Goal: Task Accomplishment & Management: Manage account settings

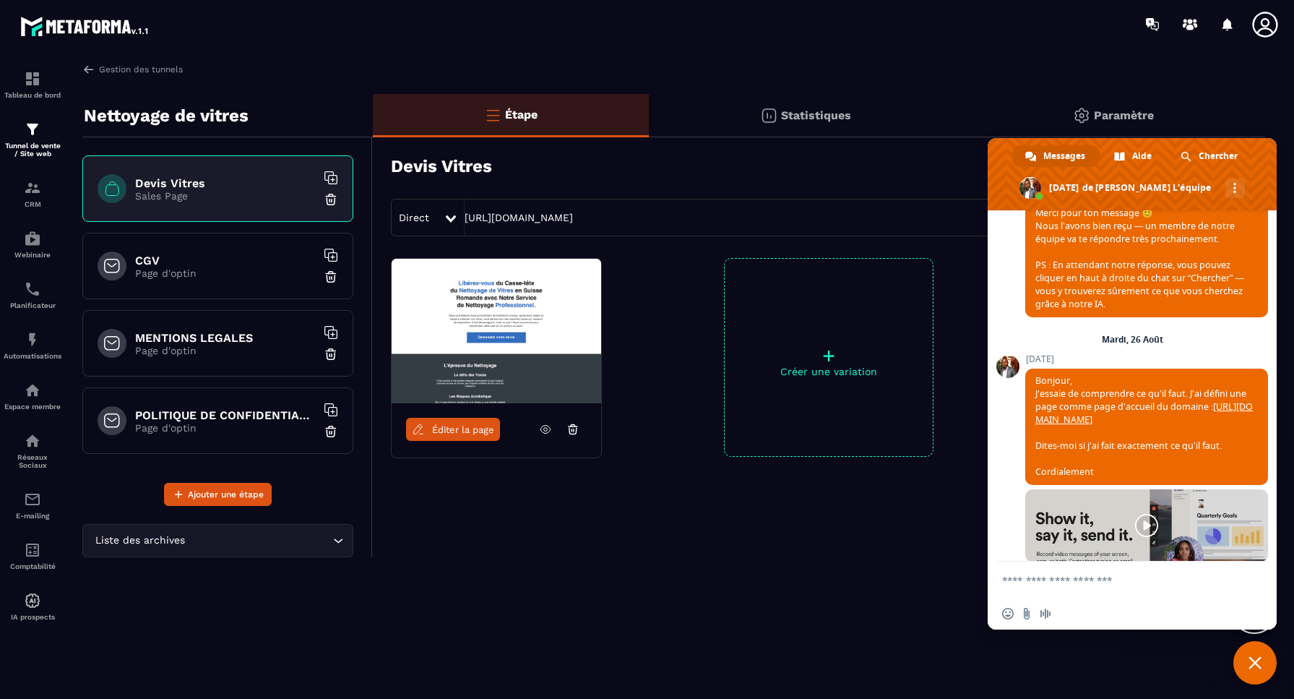
scroll to position [7282, 0]
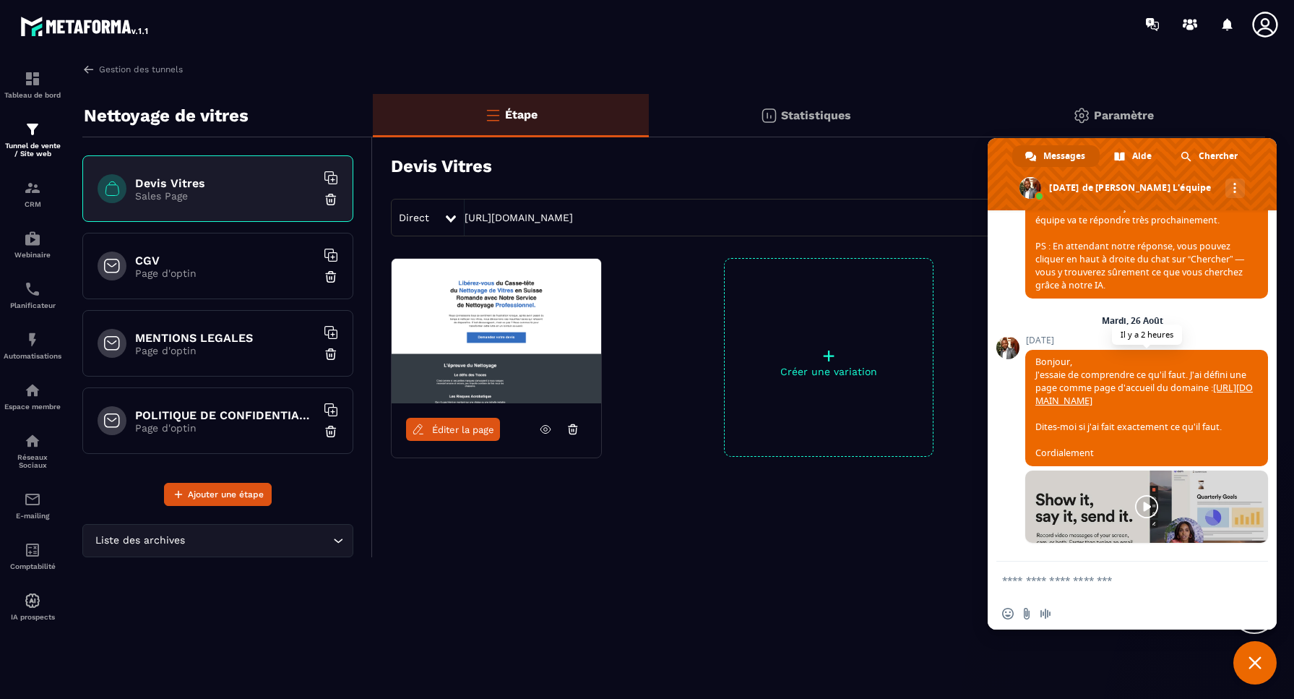
click at [1091, 387] on link "[URL][DOMAIN_NAME]" at bounding box center [1143, 393] width 217 height 25
click at [1051, 586] on textarea "Entrez votre message..." at bounding box center [1117, 579] width 231 height 36
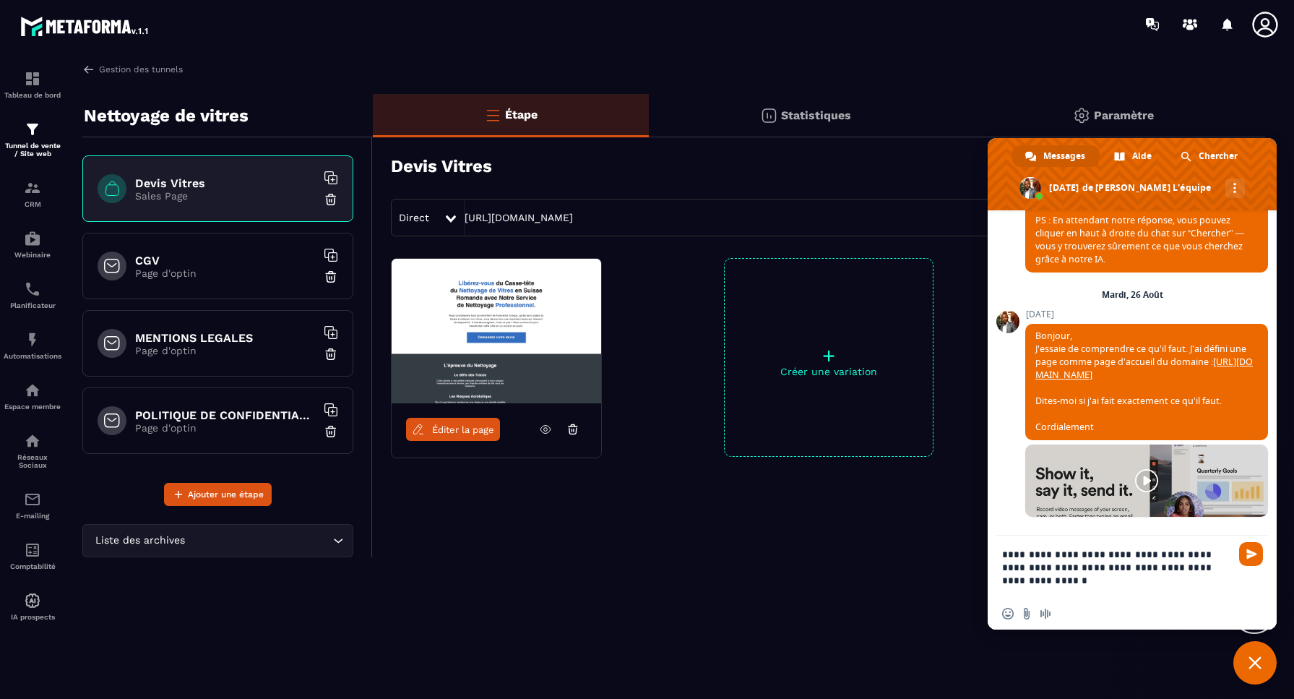
type textarea "**********"
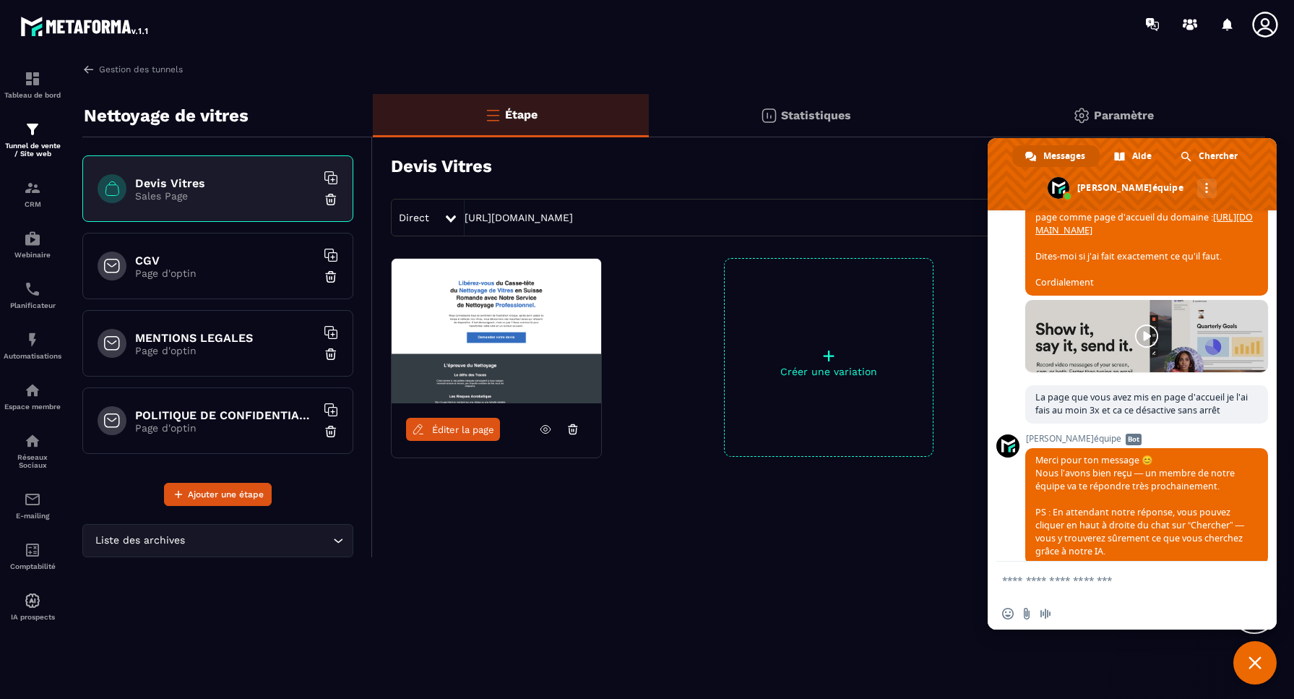
scroll to position [7471, 0]
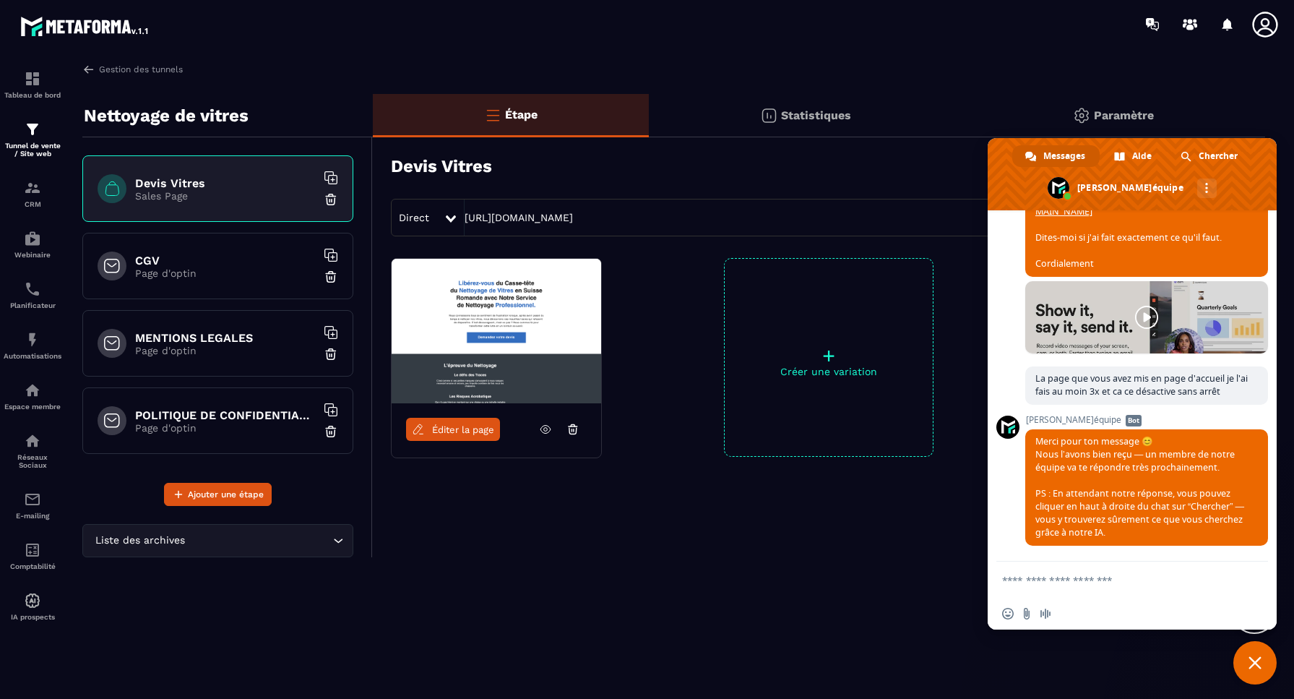
click at [725, 69] on div "Gestion des tunnels" at bounding box center [673, 69] width 1182 height 13
click at [861, 70] on div "Gestion des tunnels" at bounding box center [673, 69] width 1182 height 13
click at [1260, 661] on span "Fermer le chat" at bounding box center [1254, 662] width 13 height 13
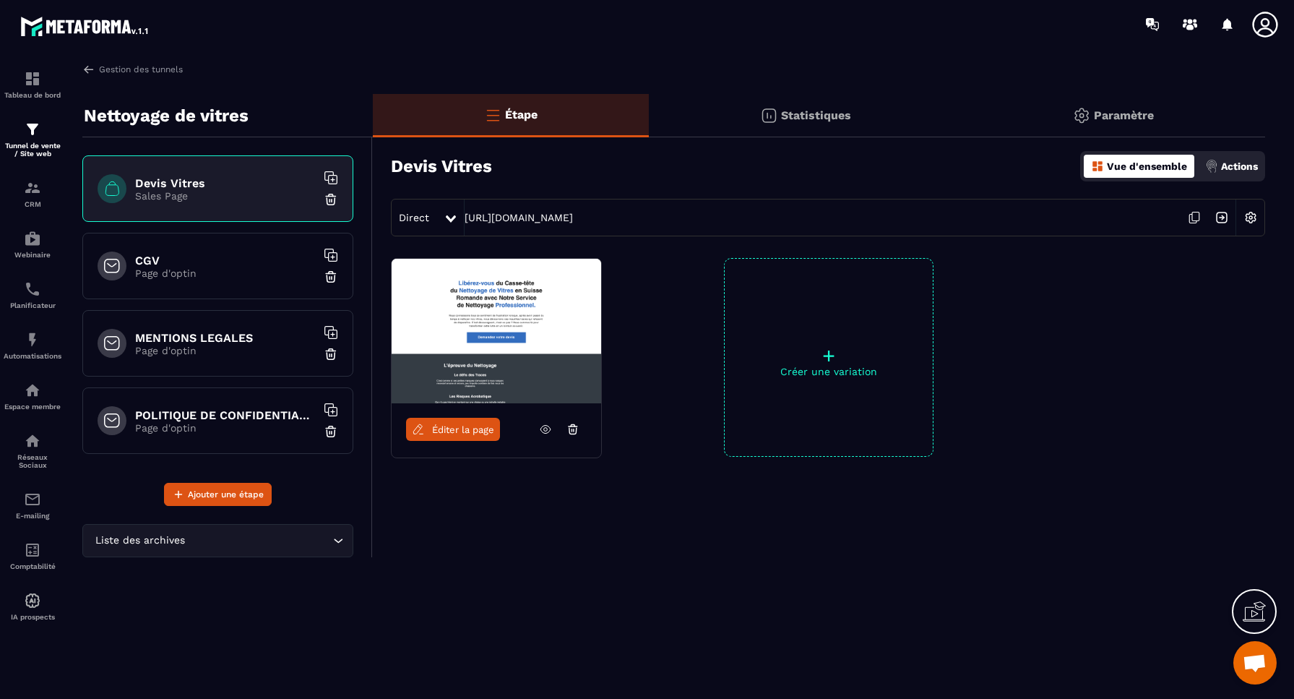
click at [1250, 217] on img at bounding box center [1250, 217] width 27 height 27
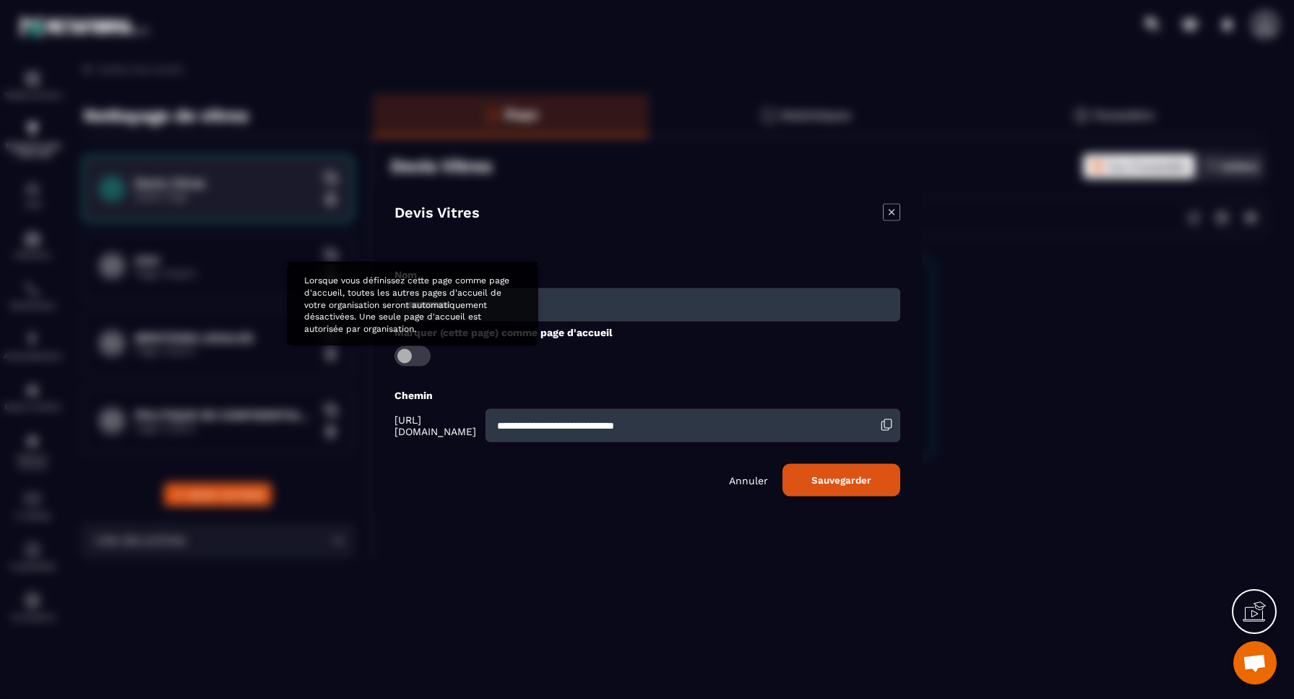
click at [412, 356] on span "Modal window" at bounding box center [412, 355] width 36 height 20
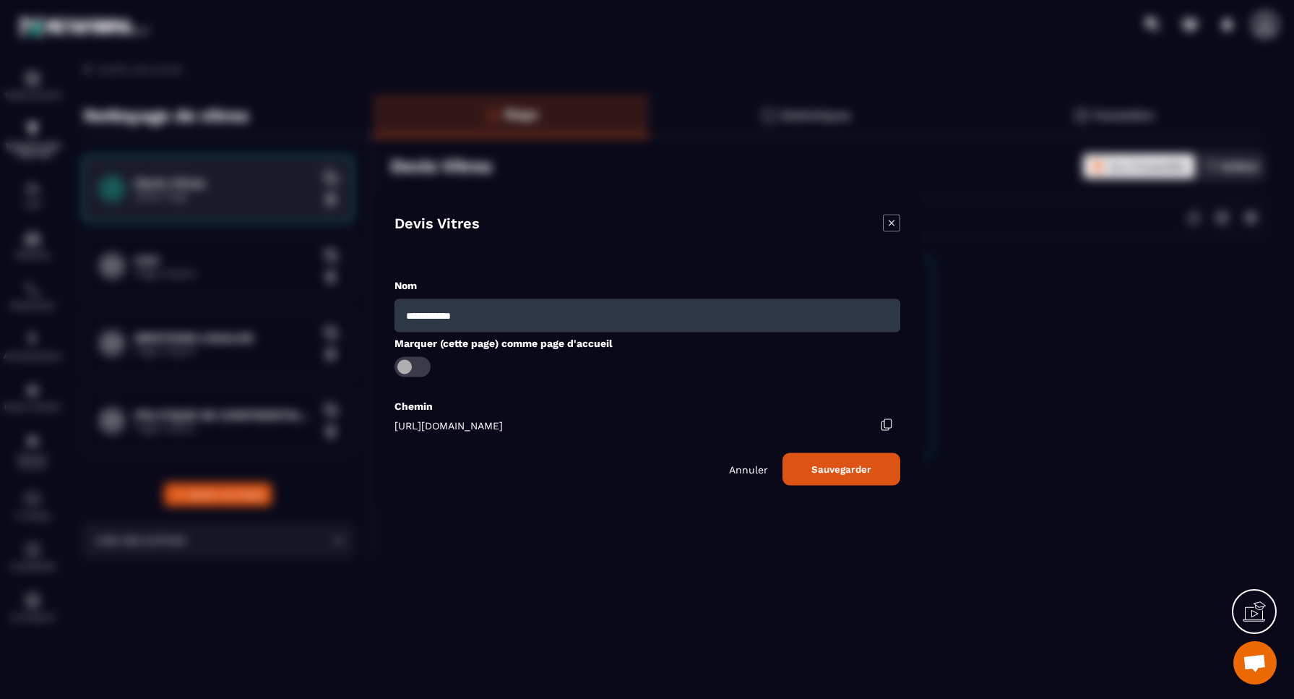
click at [843, 470] on button "Sauvegarder" at bounding box center [841, 468] width 118 height 33
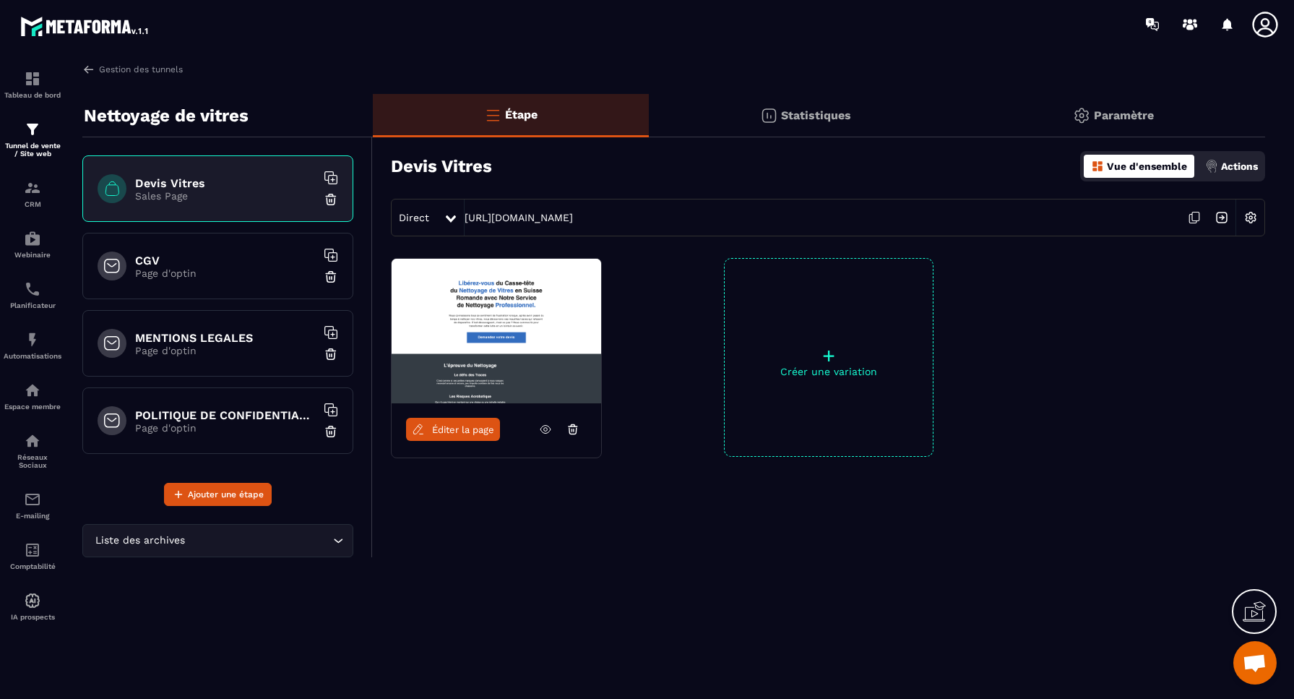
click at [1250, 217] on img at bounding box center [1250, 217] width 27 height 27
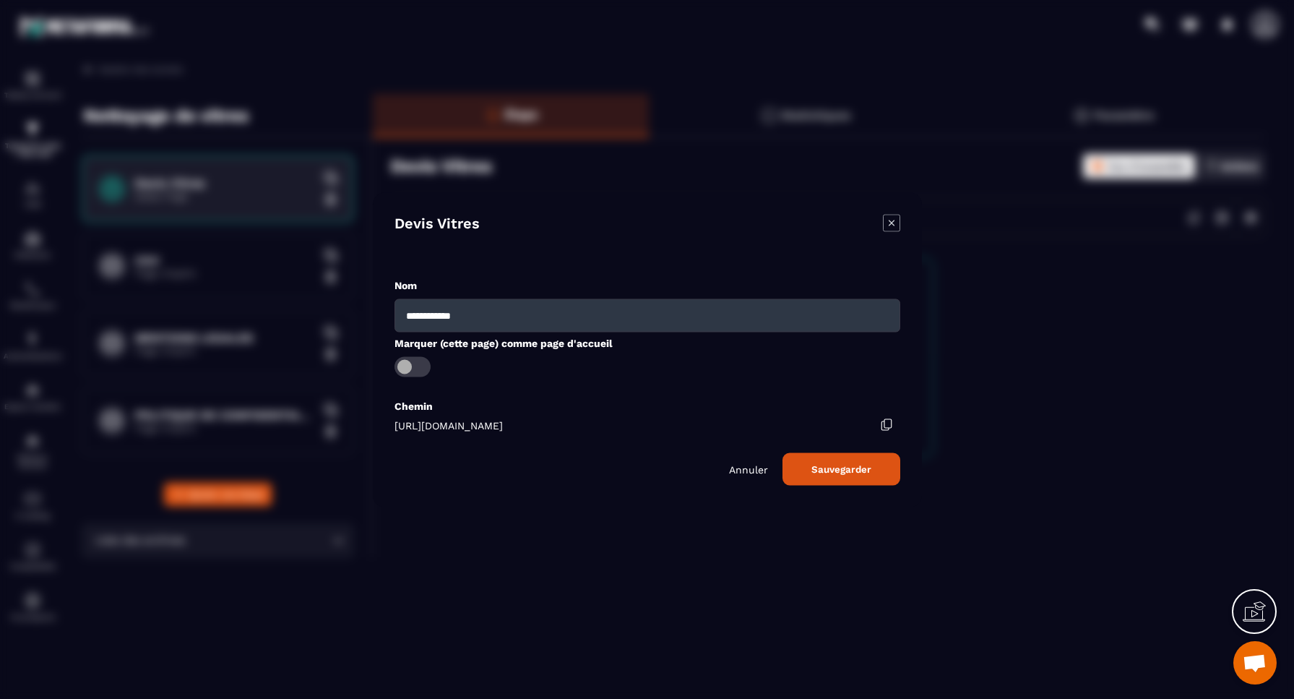
click at [892, 224] on icon "Modal window" at bounding box center [891, 223] width 6 height 6
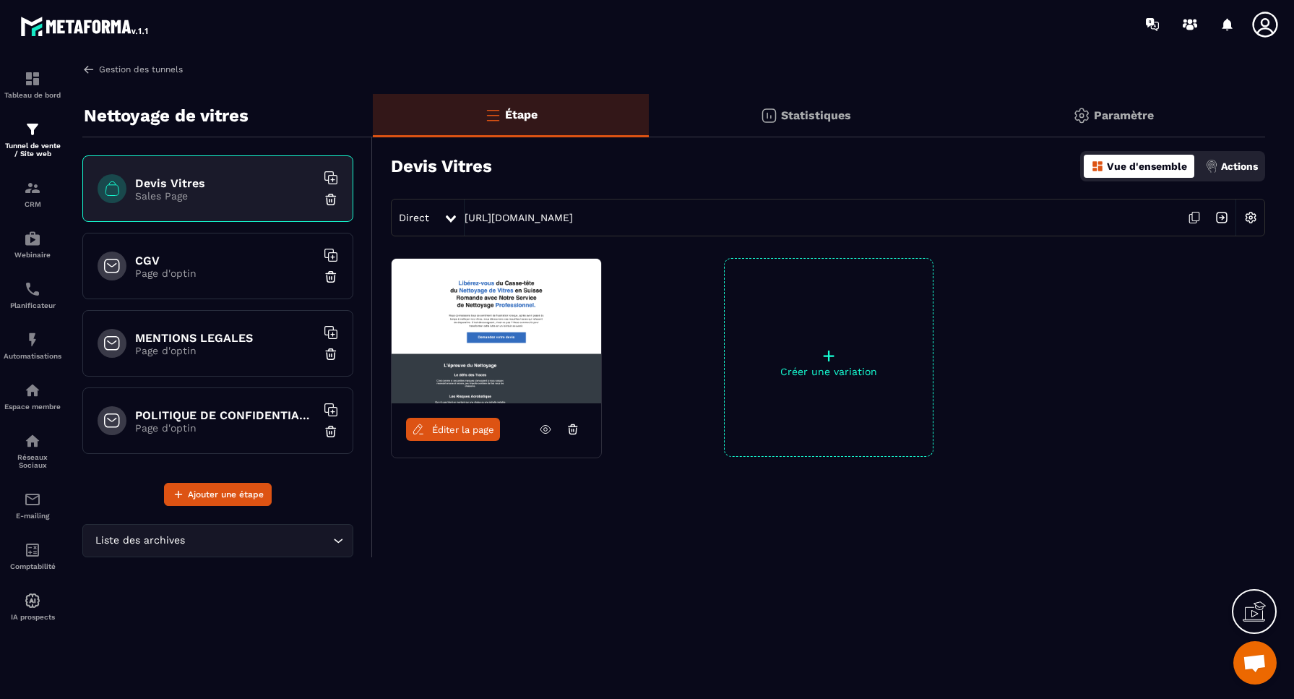
click at [90, 67] on img at bounding box center [88, 69] width 13 height 13
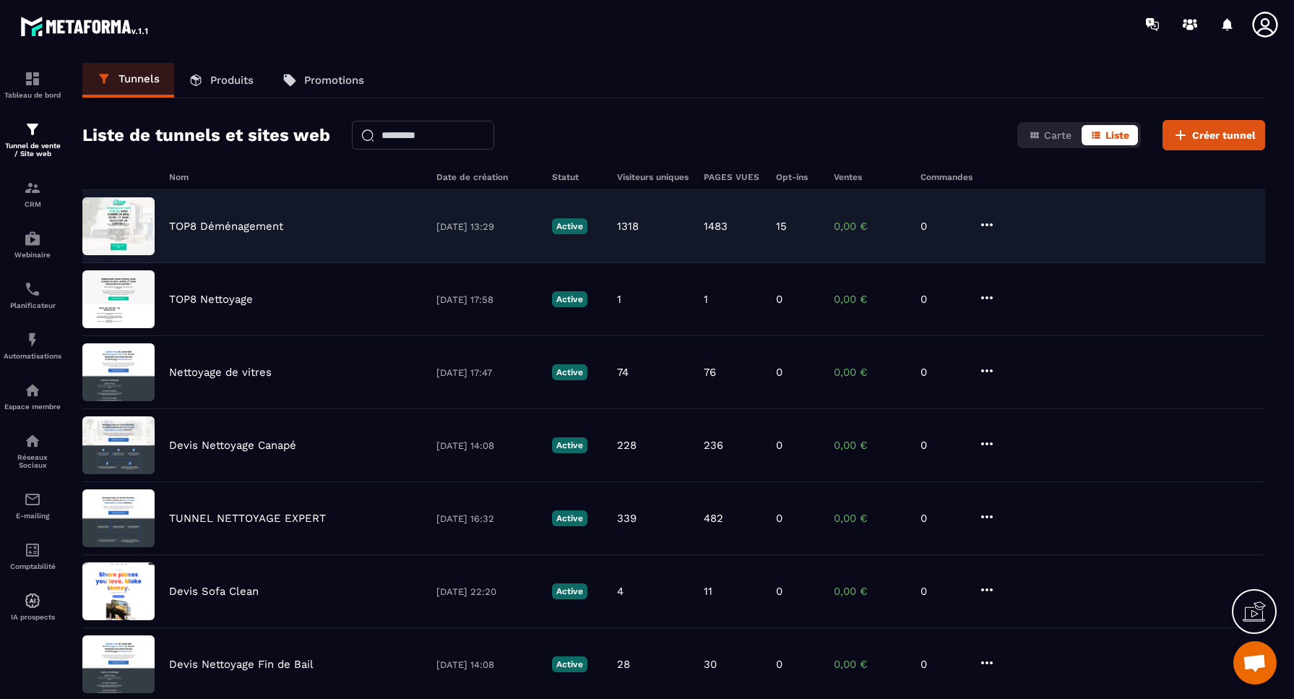
click at [219, 228] on p "TOP8 Déménagement" at bounding box center [226, 226] width 114 height 13
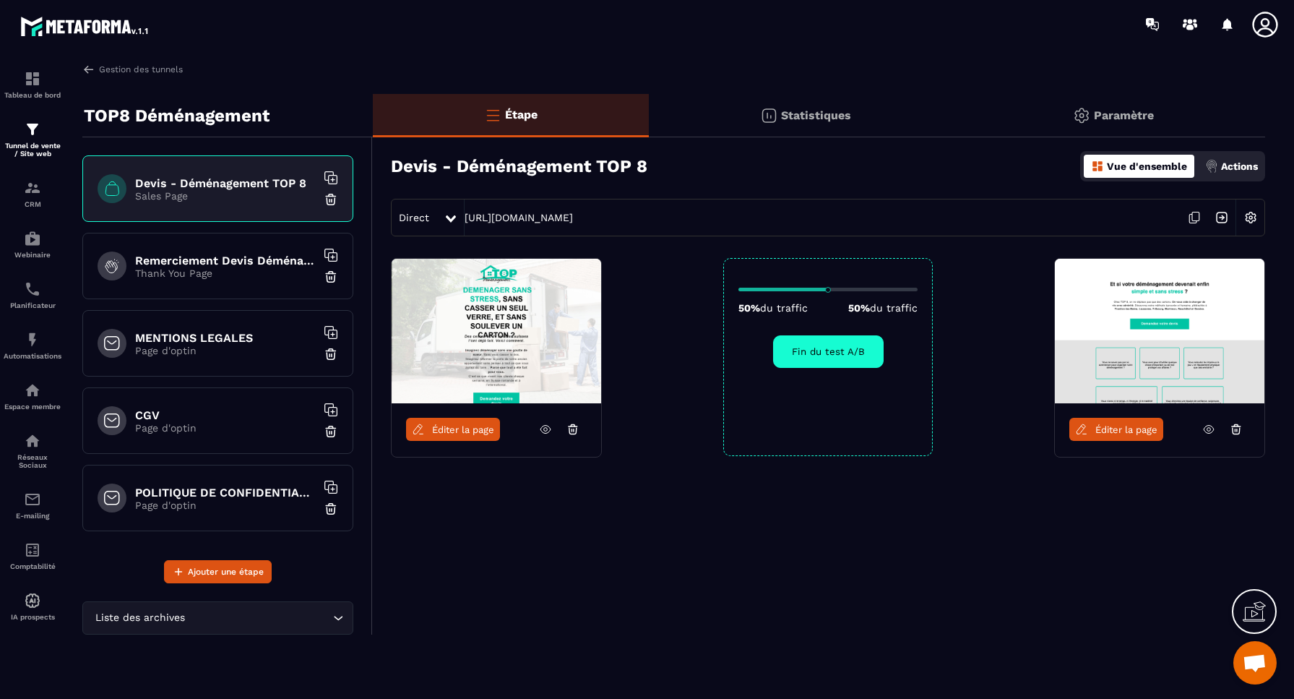
click at [1253, 219] on img at bounding box center [1250, 217] width 27 height 27
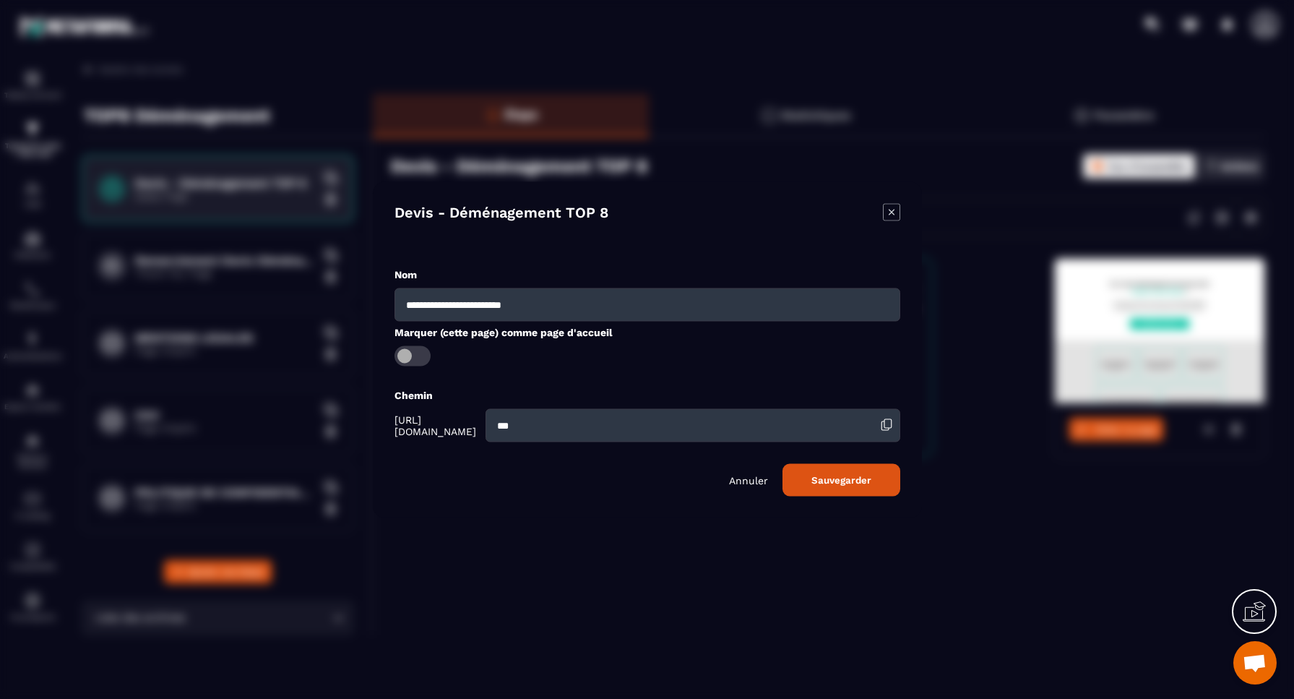
click at [1255, 658] on span "Ouvrir le chat" at bounding box center [1254, 664] width 24 height 20
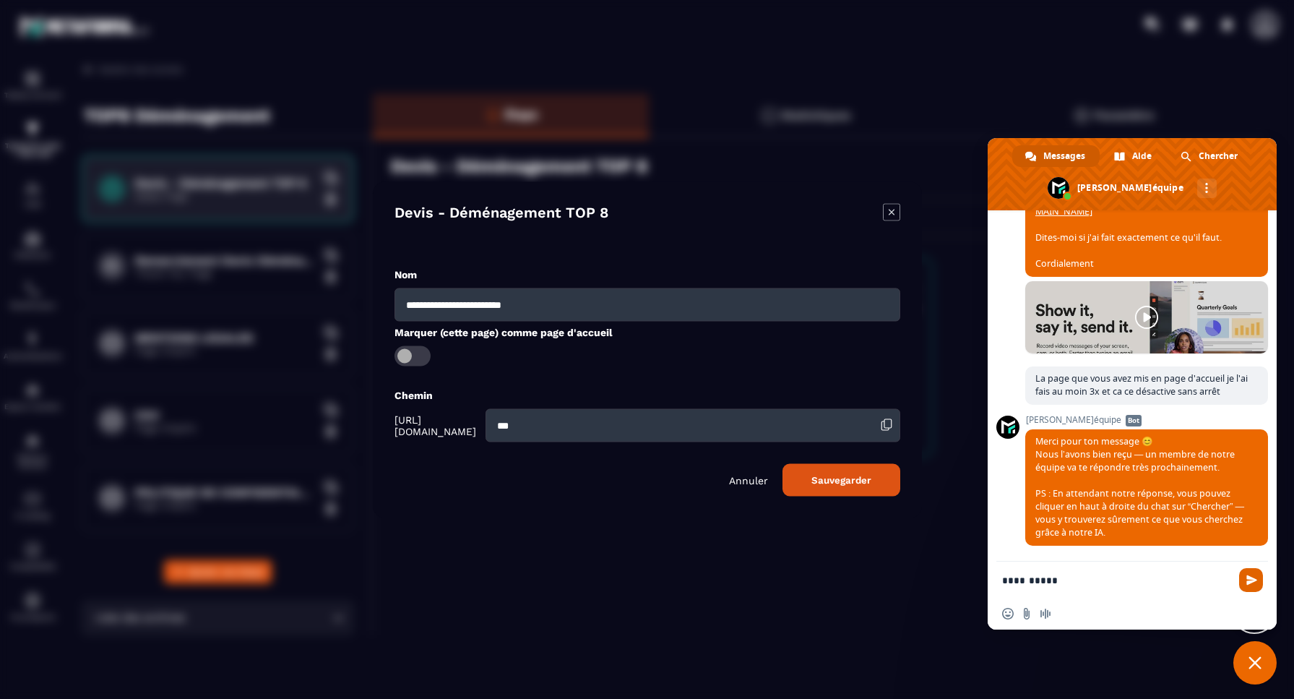
type textarea "**********"
click at [1252, 579] on span "Envoyer" at bounding box center [1251, 579] width 11 height 11
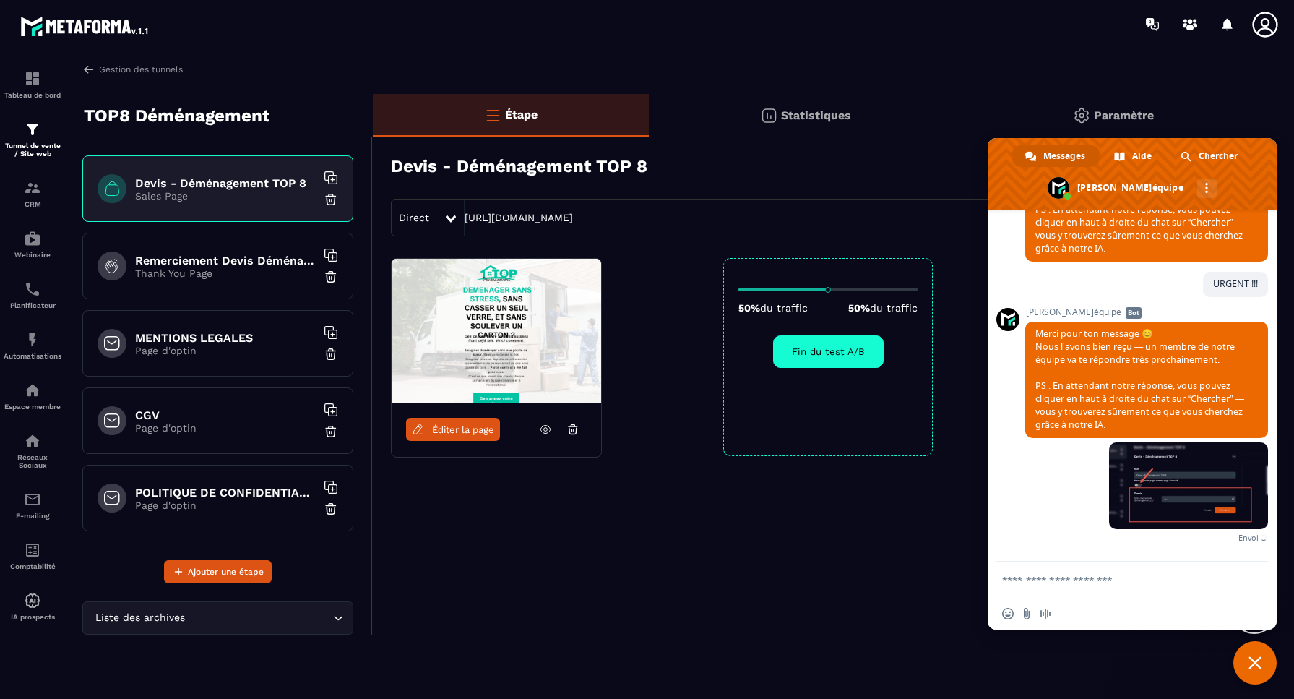
scroll to position [7744, 0]
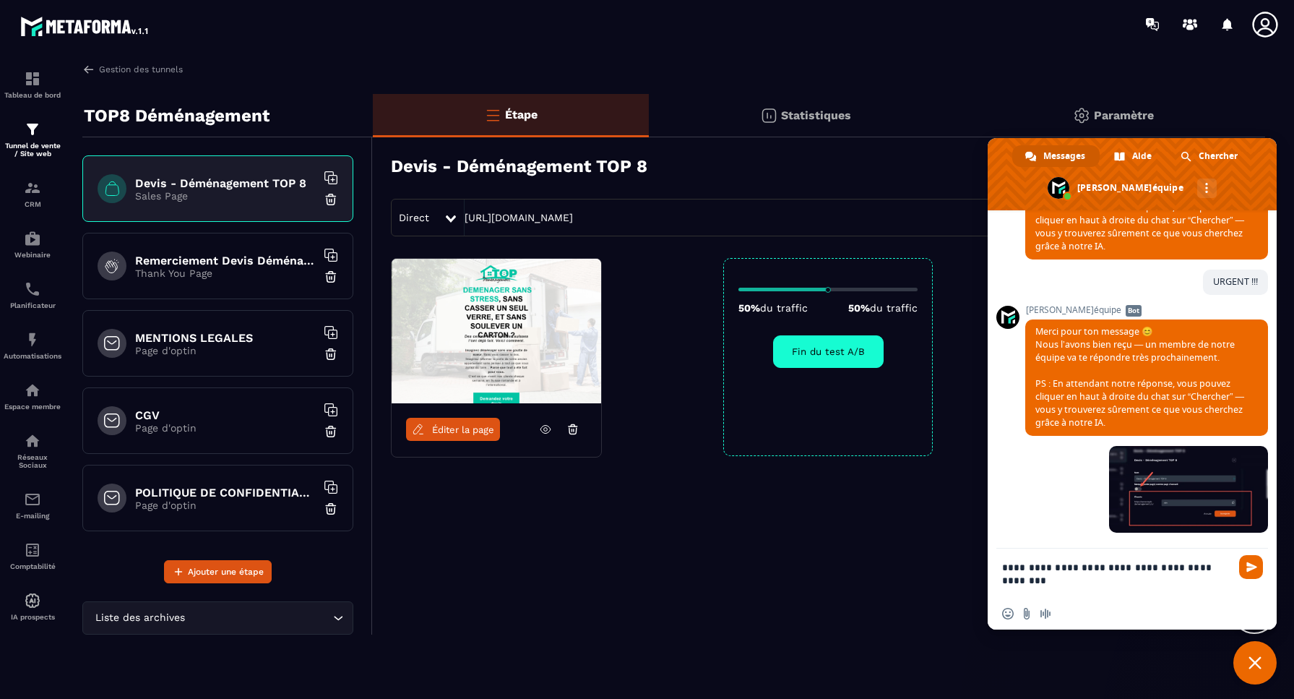
type textarea "**********"
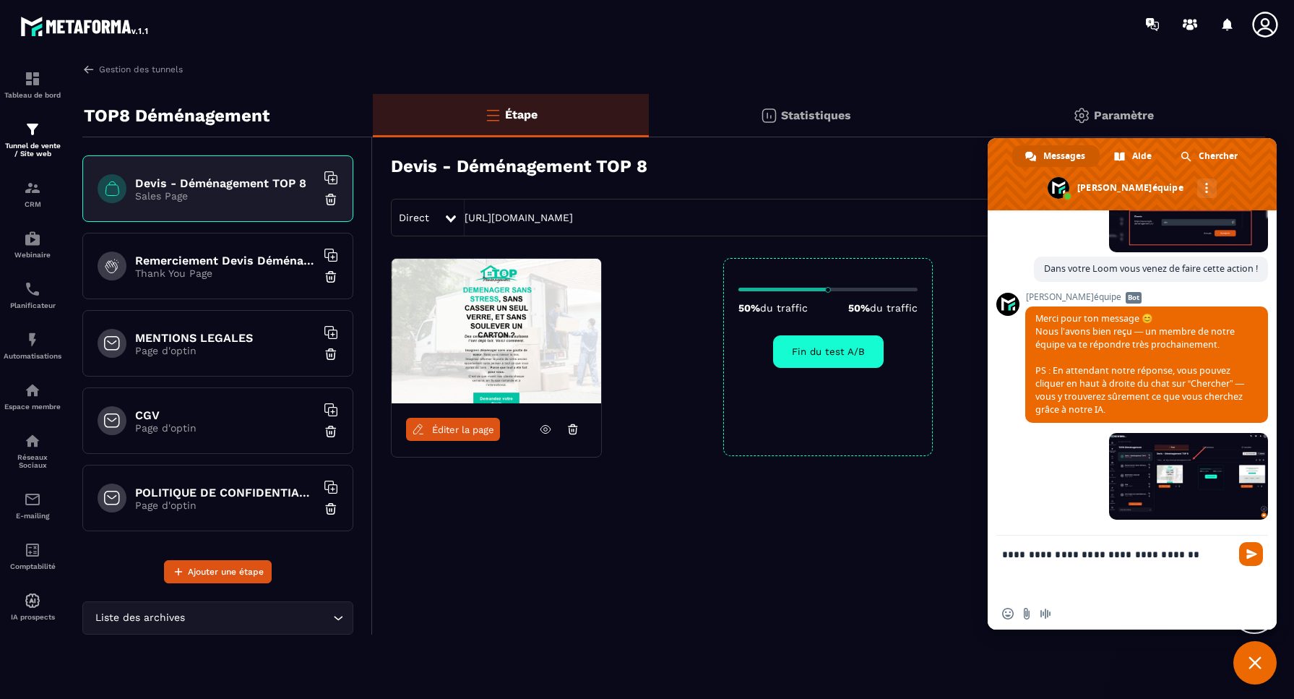
scroll to position [0, 0]
type textarea "**********"
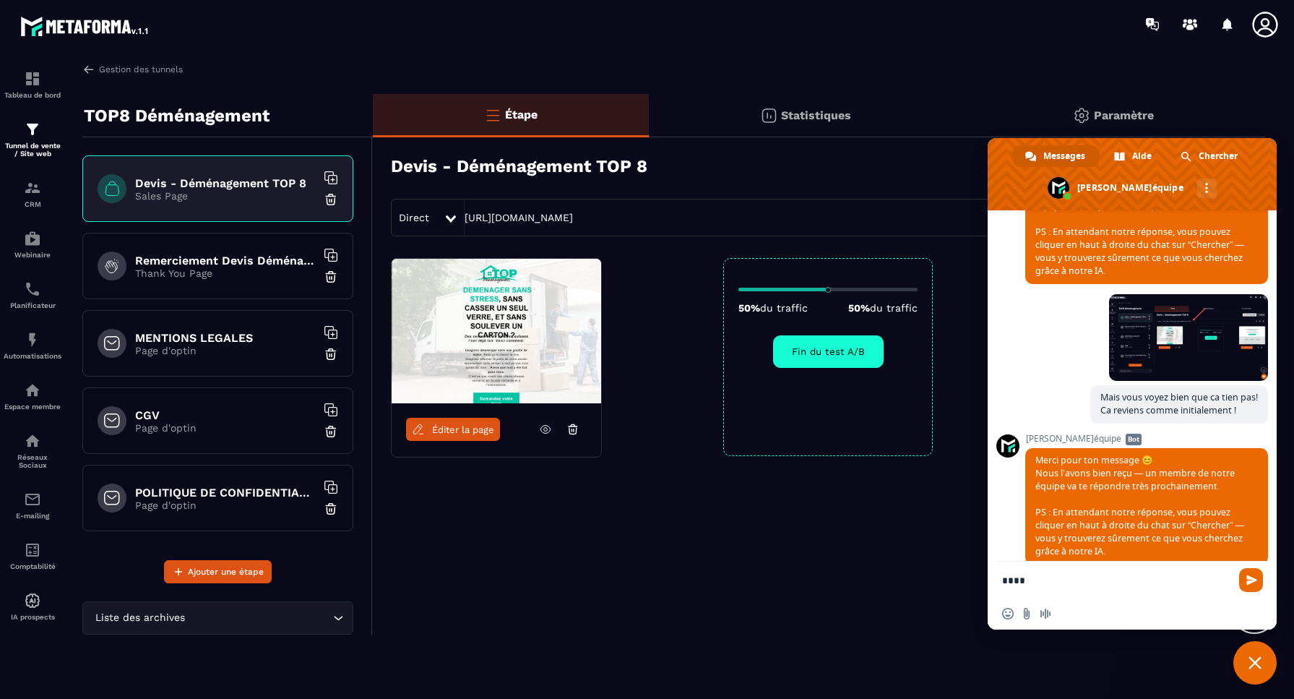
scroll to position [8195, 0]
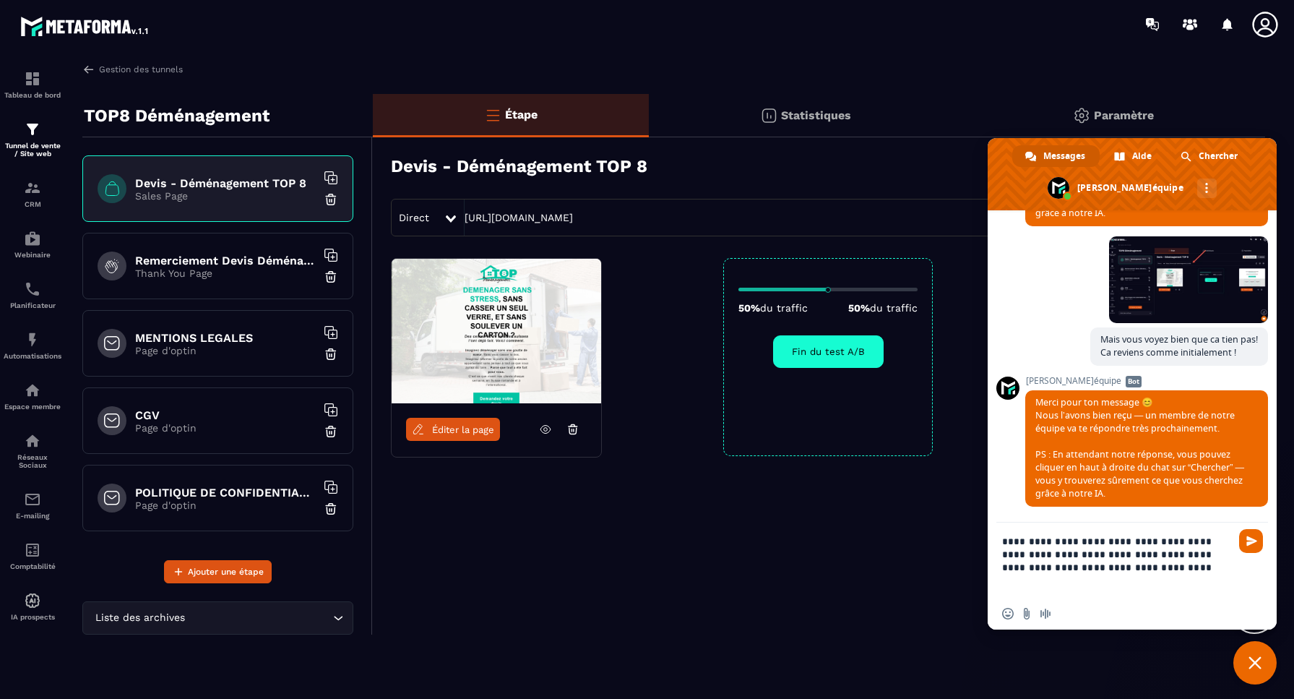
type textarea "**********"
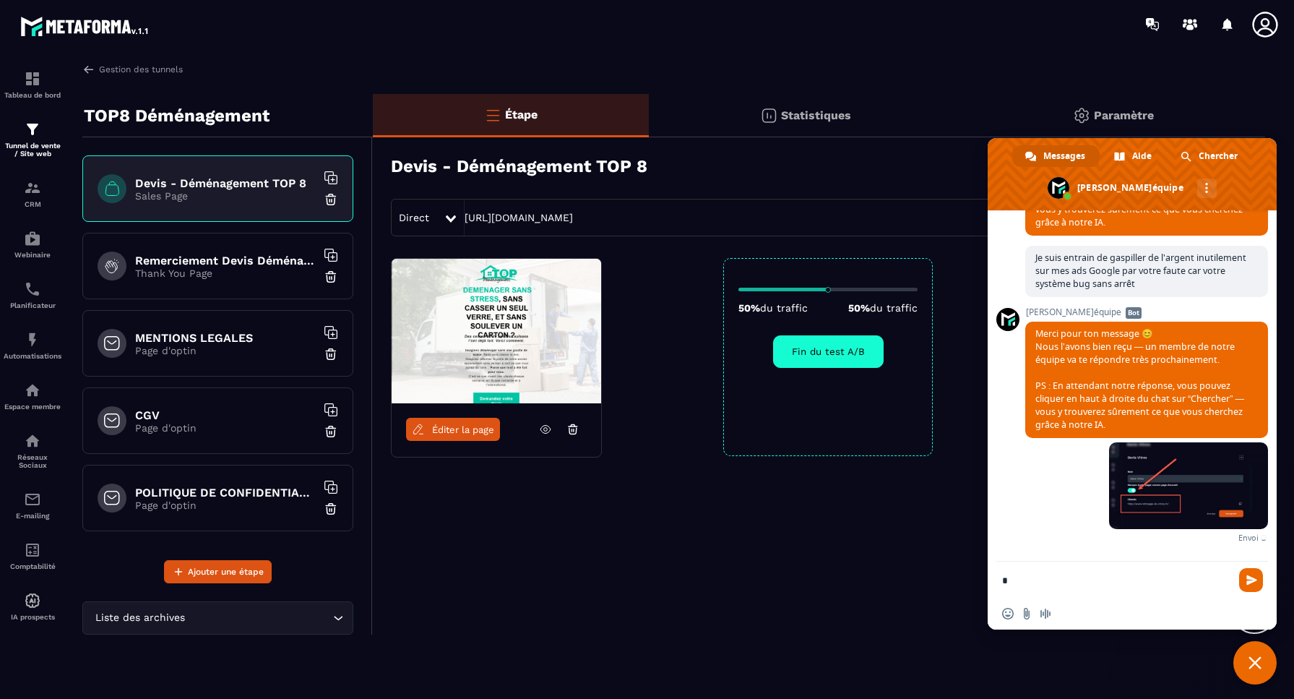
scroll to position [8494, 0]
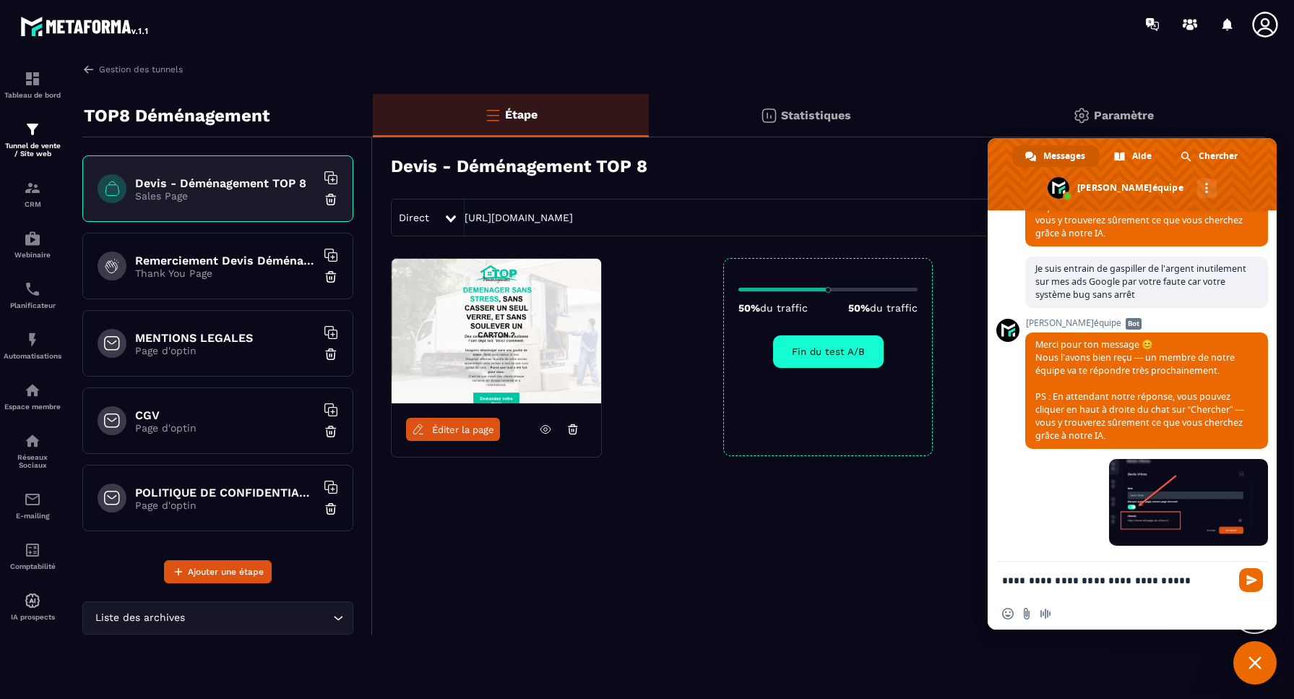
type textarea "**********"
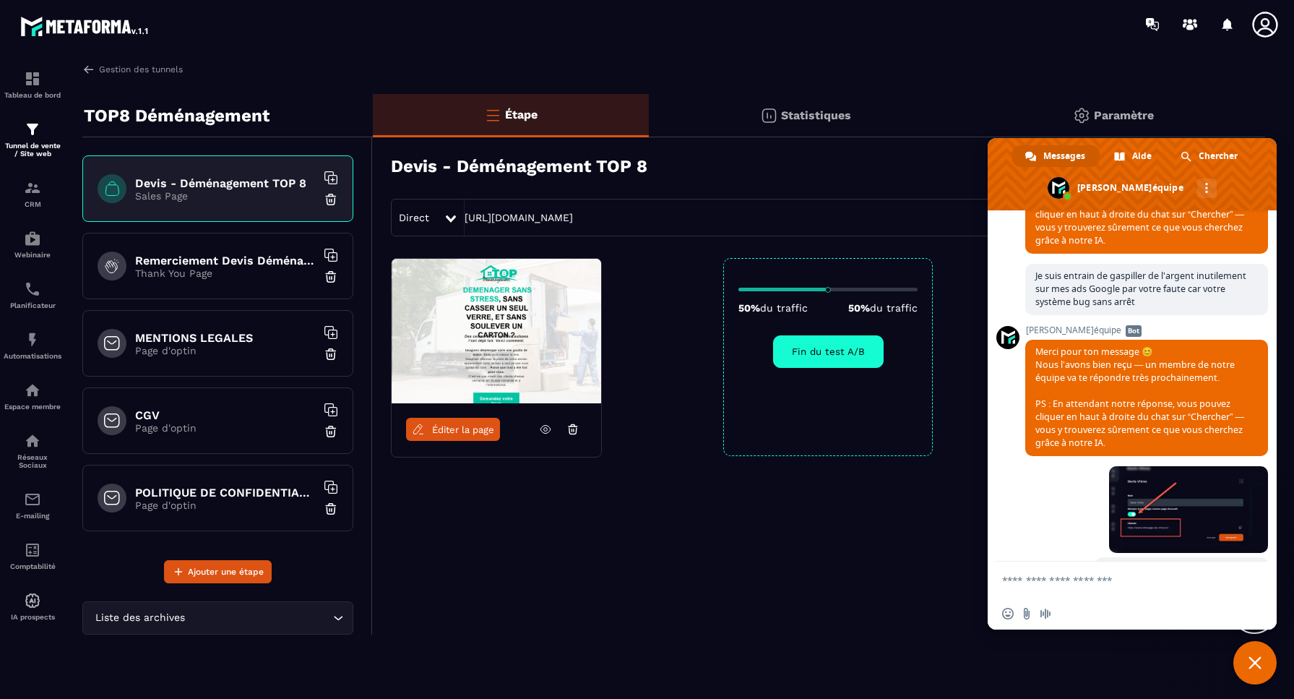
scroll to position [8524, 0]
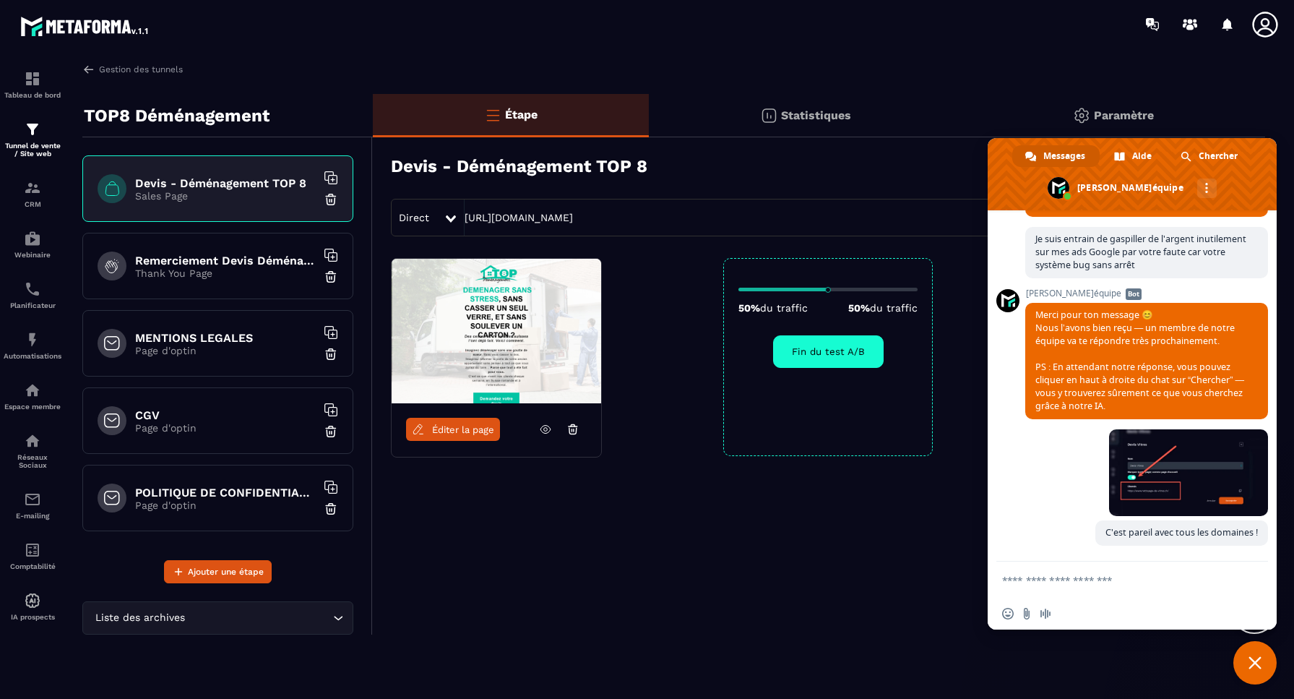
click at [730, 555] on div "Étape Statistiques Paramètre Devis - Déménagement TOP 8 Vue d'ensemble Actions …" at bounding box center [819, 364] width 892 height 540
click at [729, 555] on div "Étape Statistiques Paramètre Devis - Déménagement TOP 8 Vue d'ensemble Actions …" at bounding box center [819, 364] width 892 height 540
click at [1255, 661] on span "Fermer le chat" at bounding box center [1254, 662] width 13 height 13
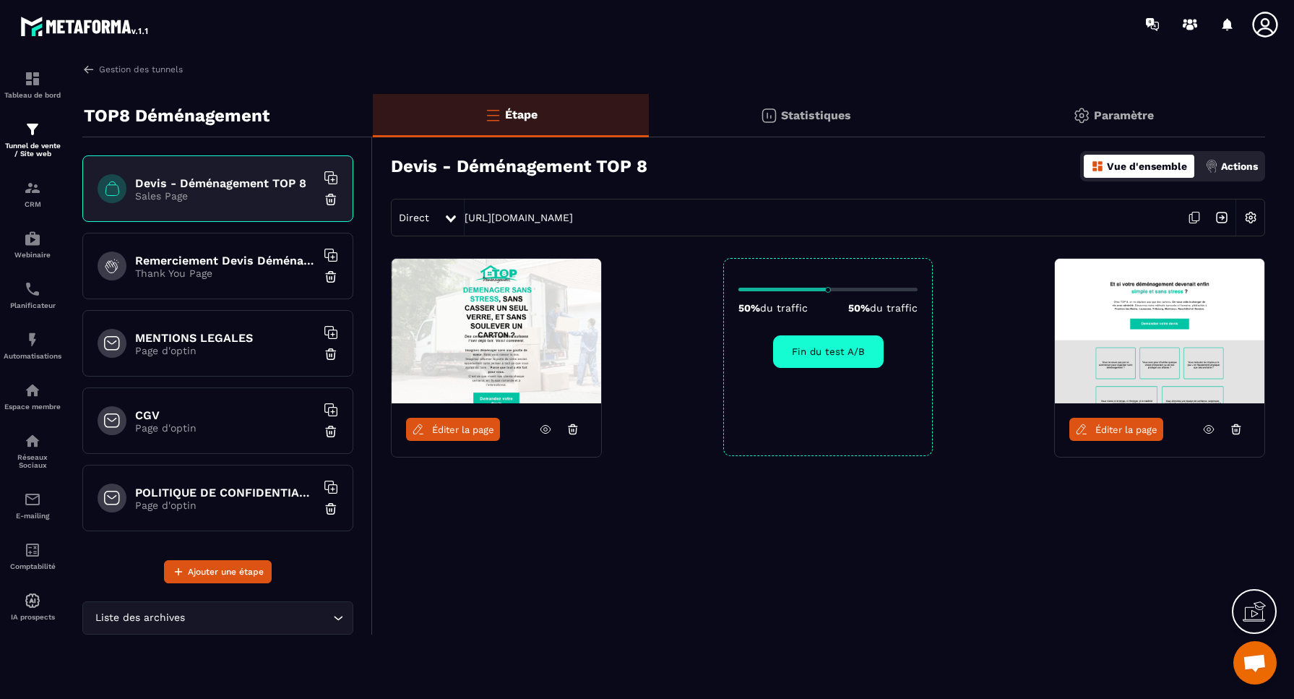
click at [1255, 219] on img at bounding box center [1250, 217] width 27 height 27
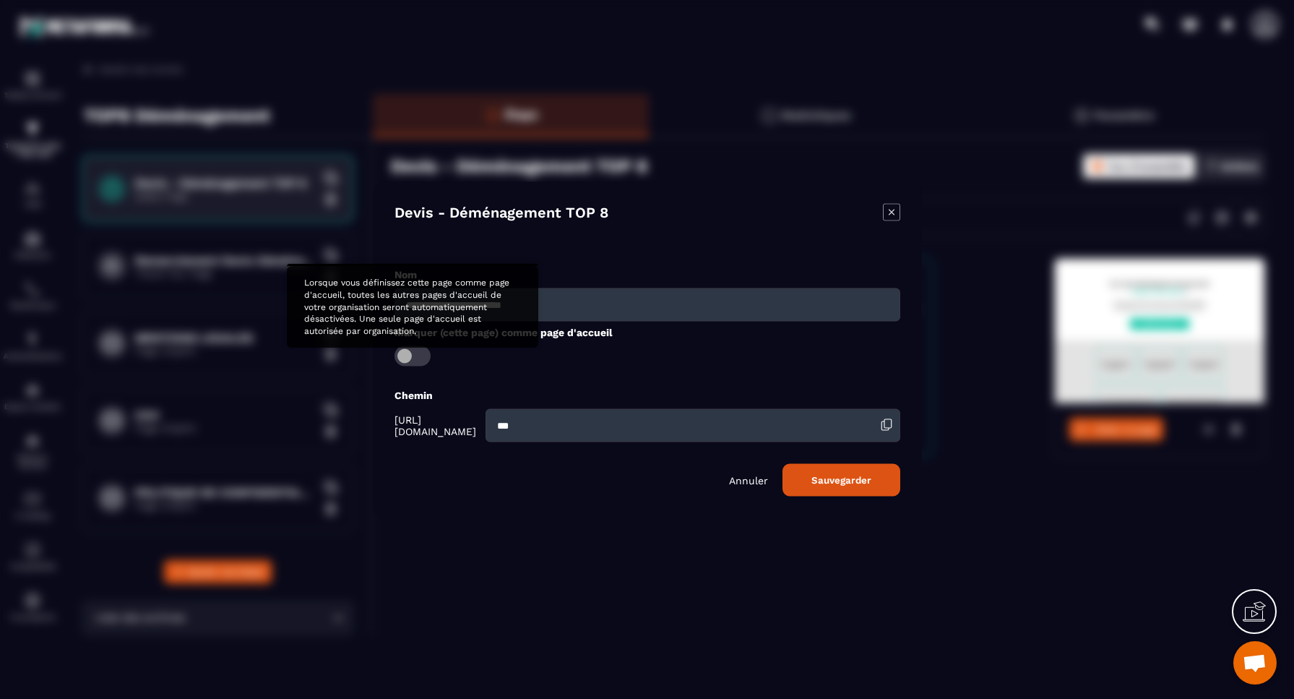
click at [412, 355] on span "Modal window" at bounding box center [412, 355] width 36 height 20
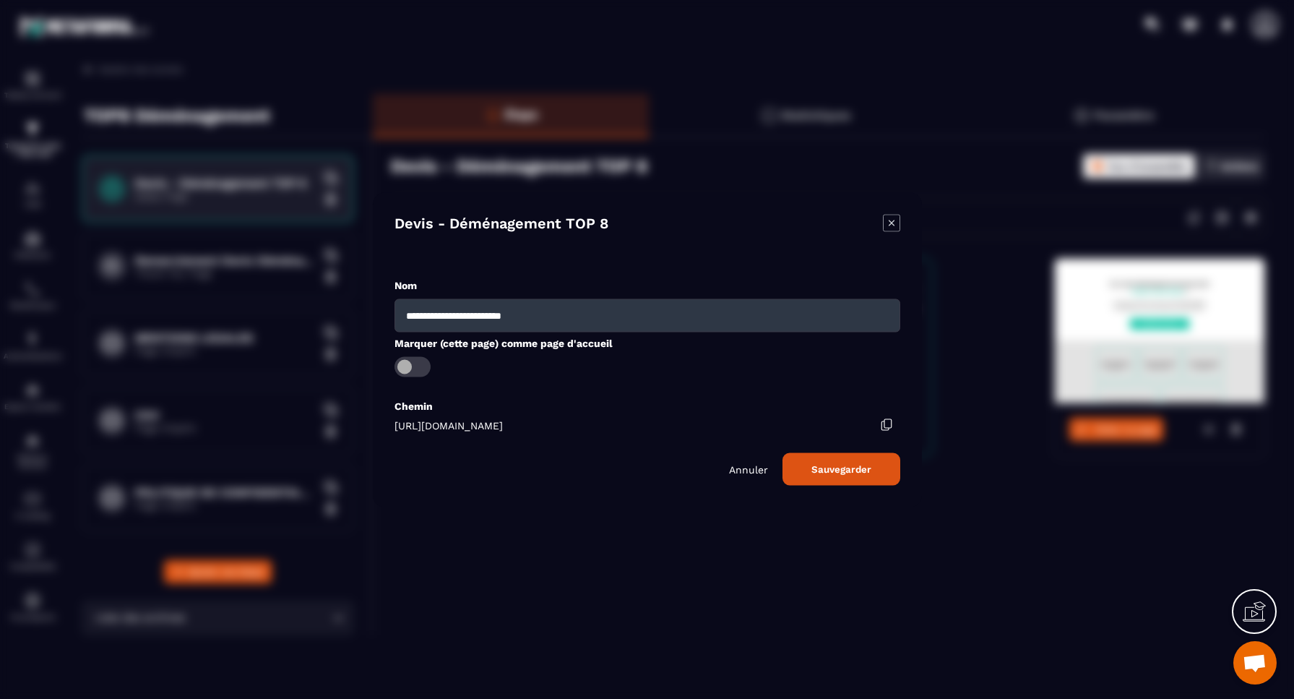
click at [847, 470] on button "Sauvegarder" at bounding box center [841, 468] width 118 height 33
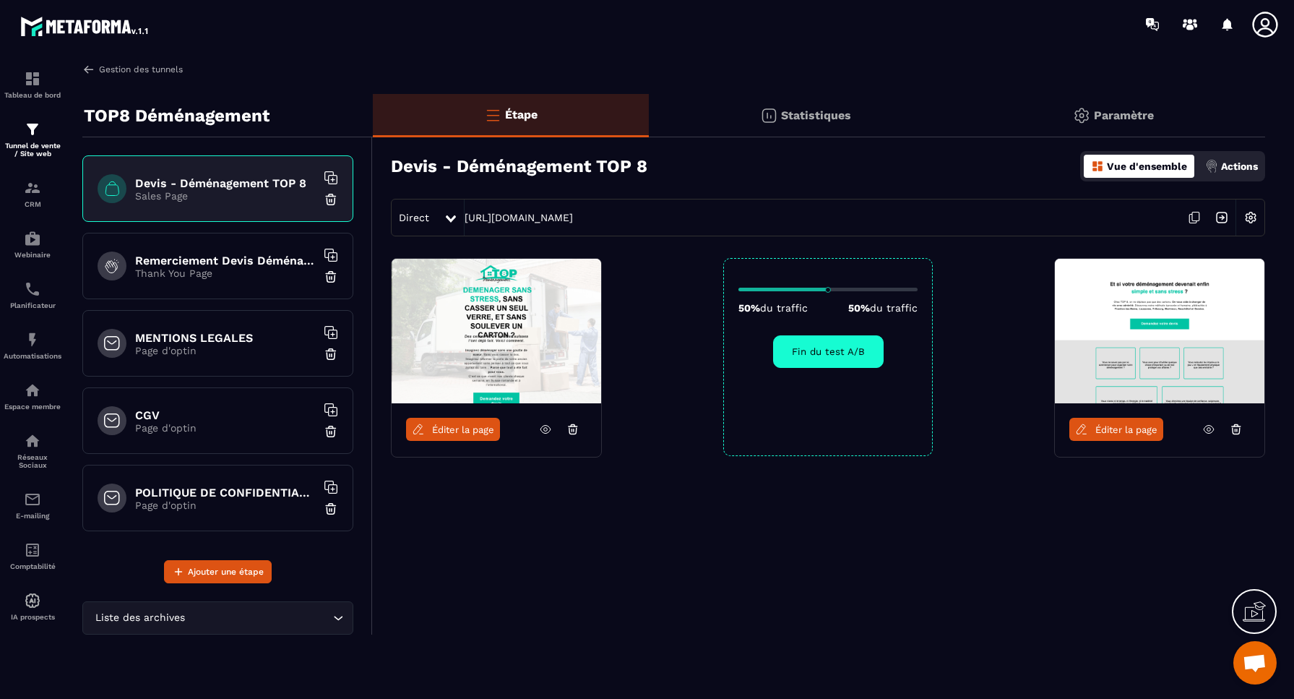
click at [90, 69] on img at bounding box center [88, 69] width 13 height 13
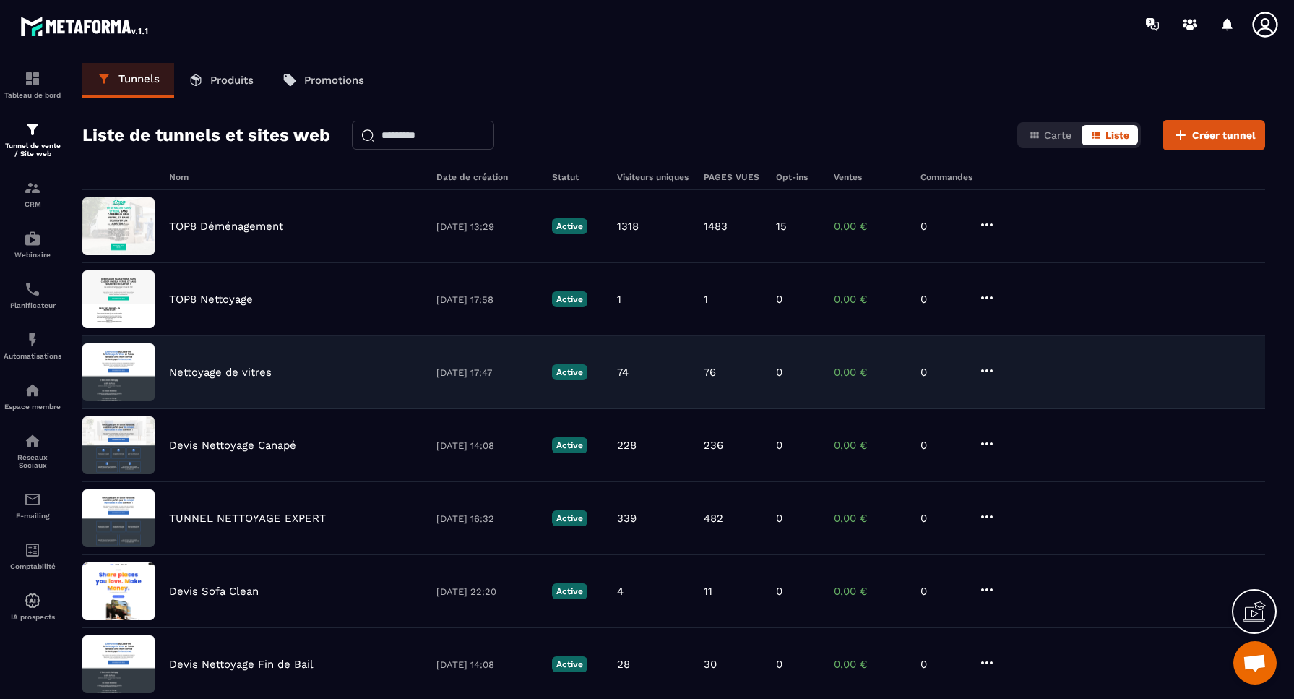
click at [230, 371] on p "Nettoyage de vitres" at bounding box center [220, 372] width 103 height 13
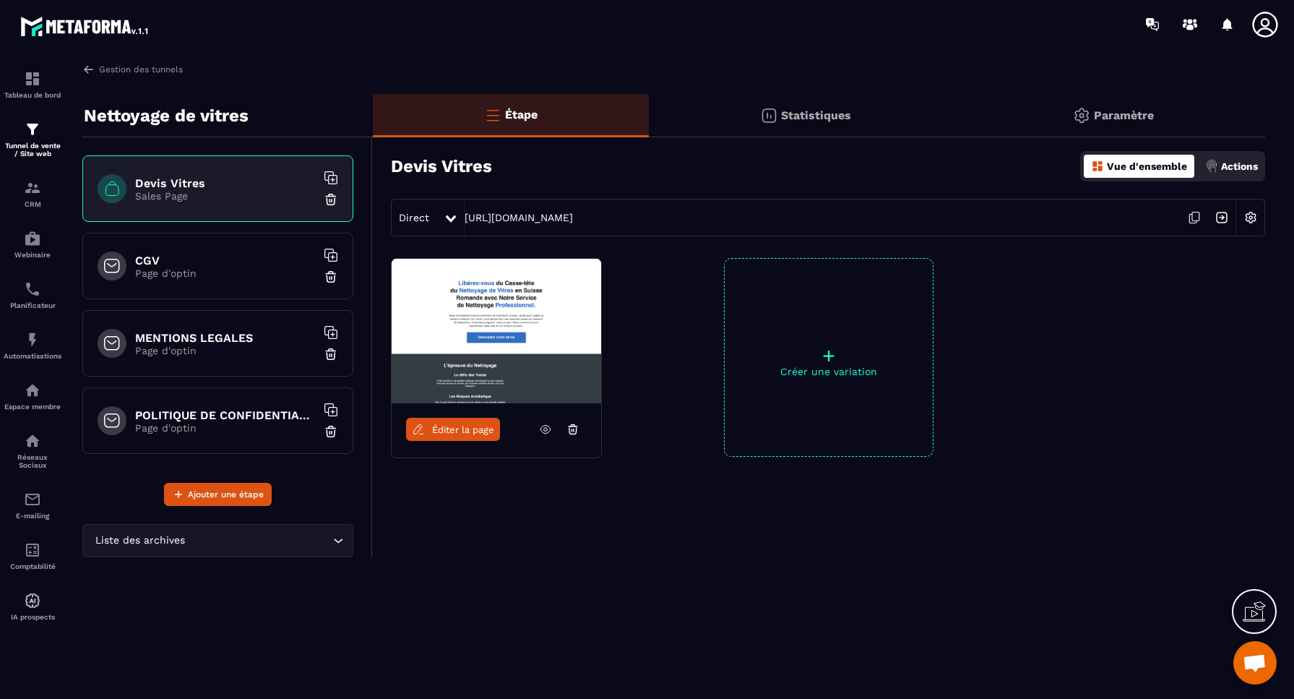
click at [1255, 217] on img at bounding box center [1250, 217] width 27 height 27
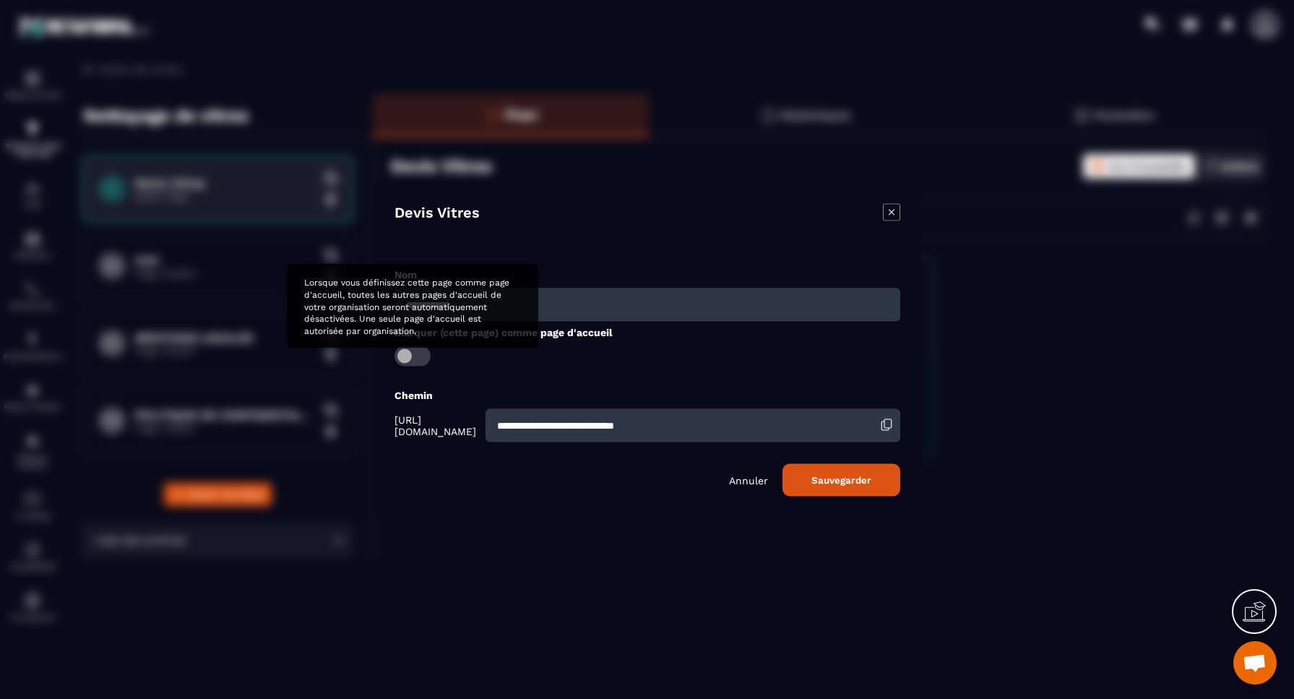
click at [413, 355] on span "Modal window" at bounding box center [412, 355] width 36 height 20
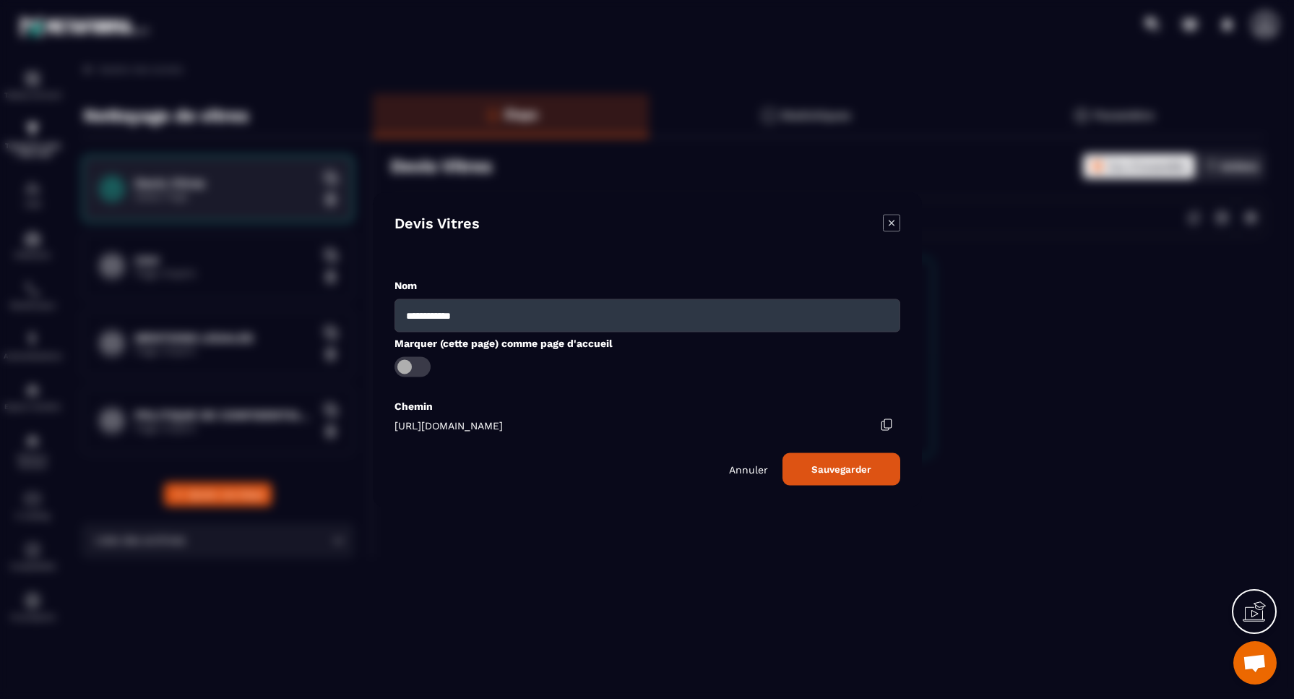
click at [840, 472] on button "Sauvegarder" at bounding box center [841, 468] width 118 height 33
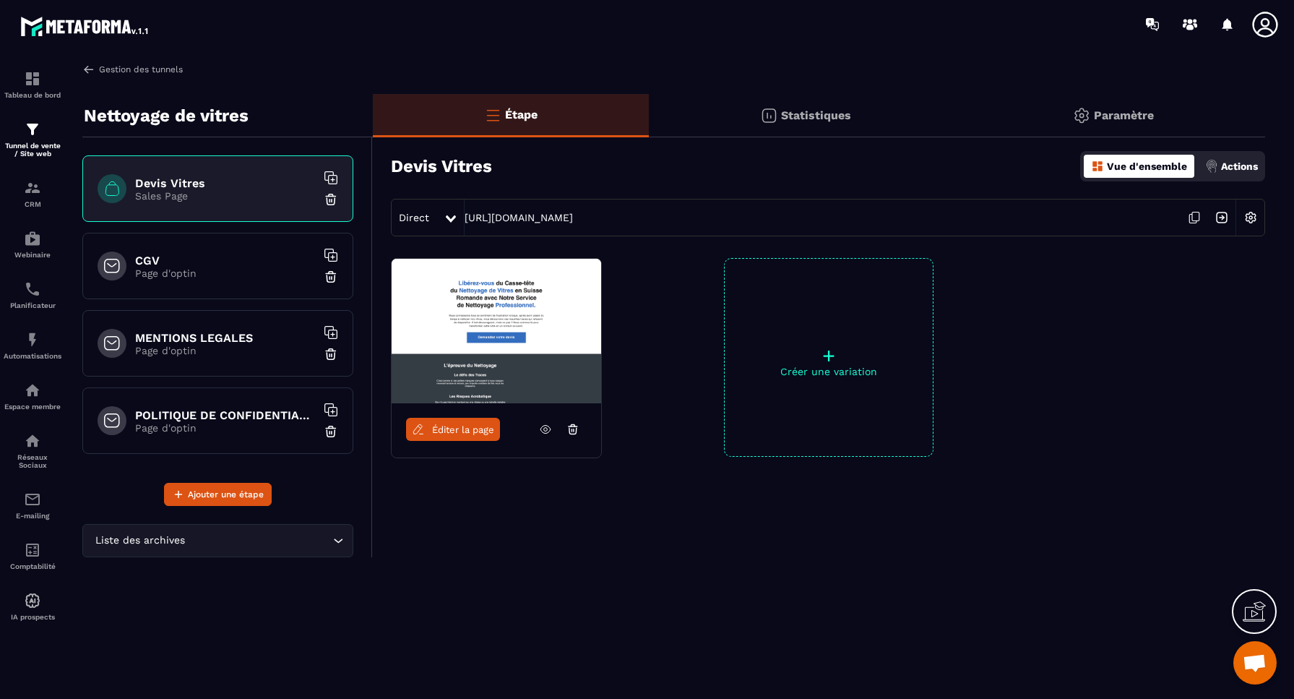
click at [90, 70] on img at bounding box center [88, 69] width 13 height 13
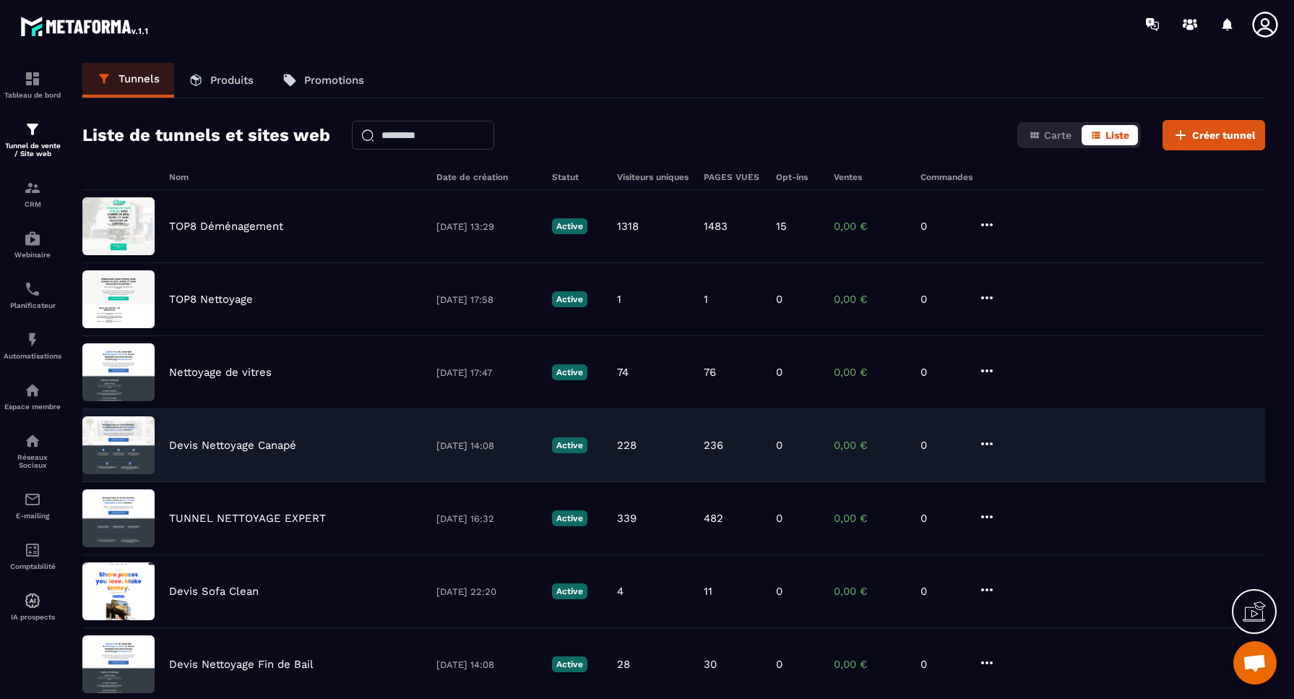
click at [225, 446] on p "Devis Nettoyage Canapé" at bounding box center [232, 444] width 127 height 13
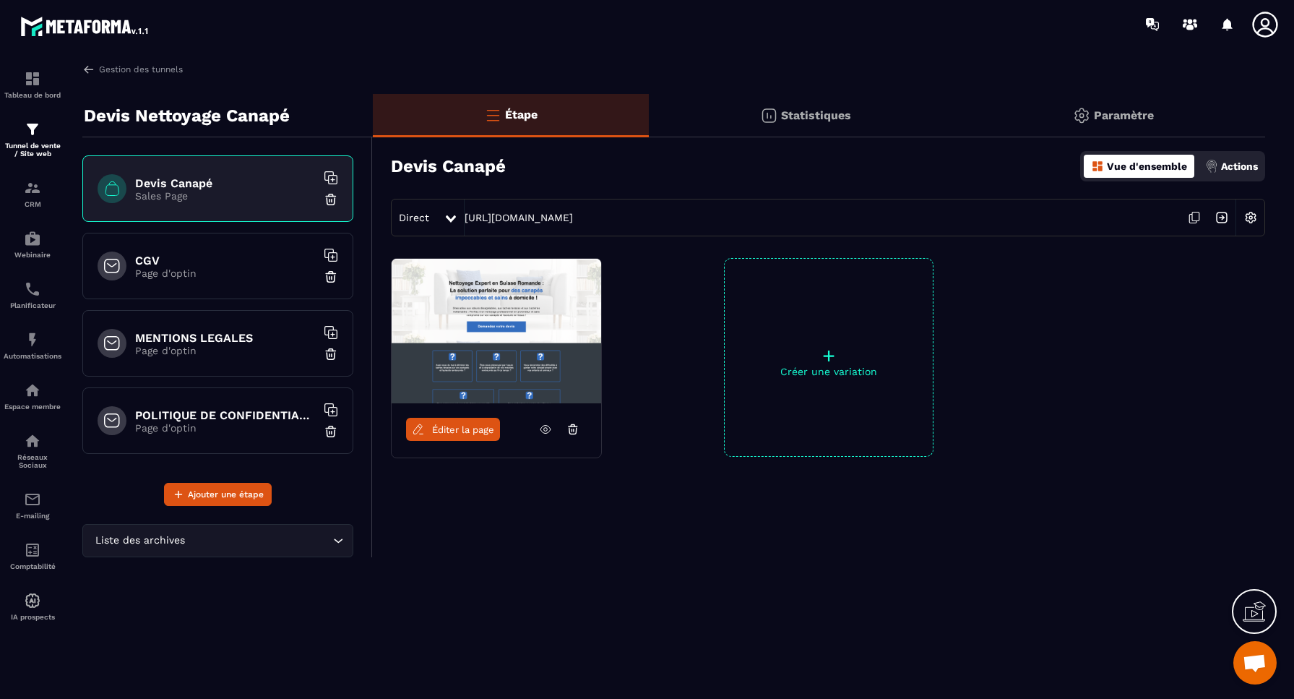
click at [1253, 657] on span "Ouvrir le chat" at bounding box center [1254, 664] width 24 height 20
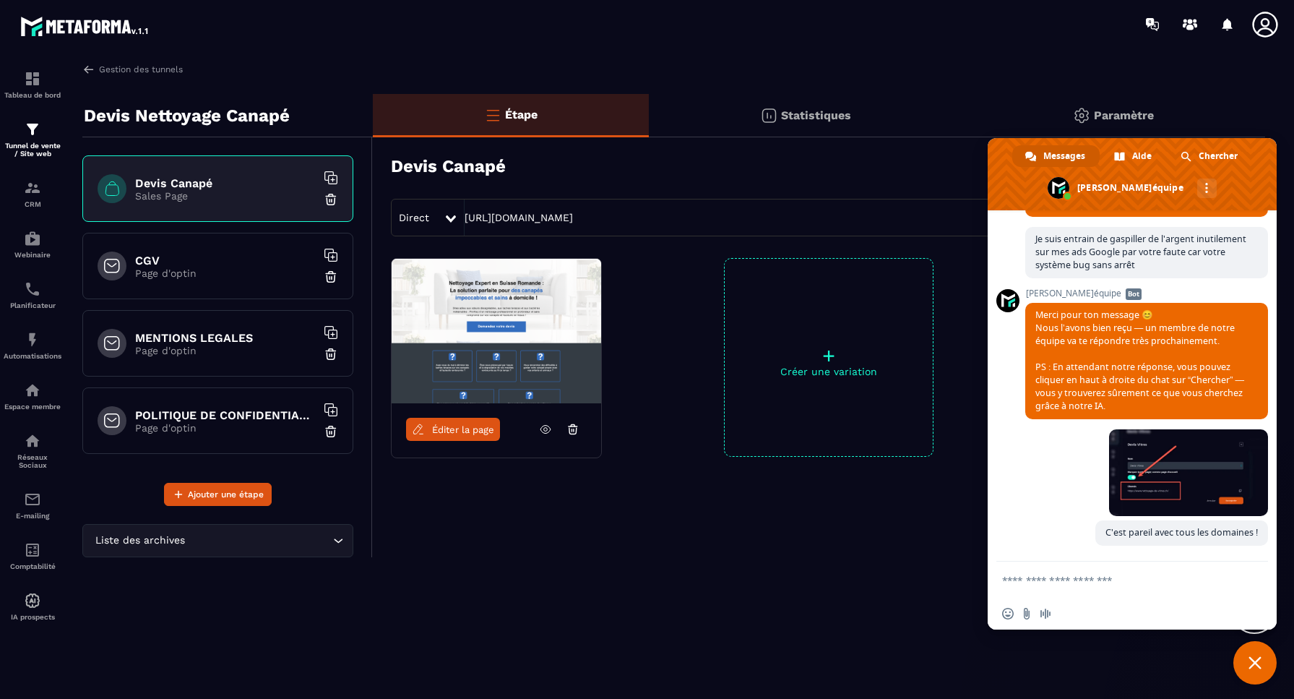
click at [1125, 582] on textarea "Entrez votre message..." at bounding box center [1117, 579] width 231 height 36
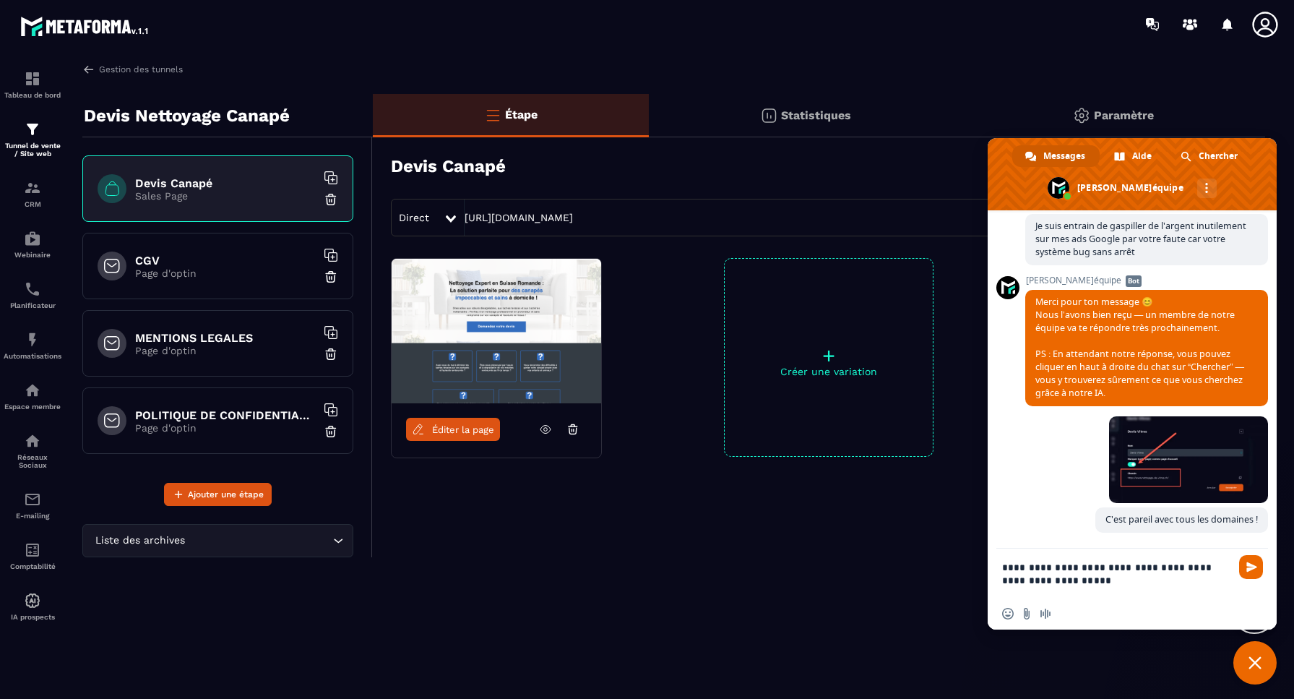
type textarea "**********"
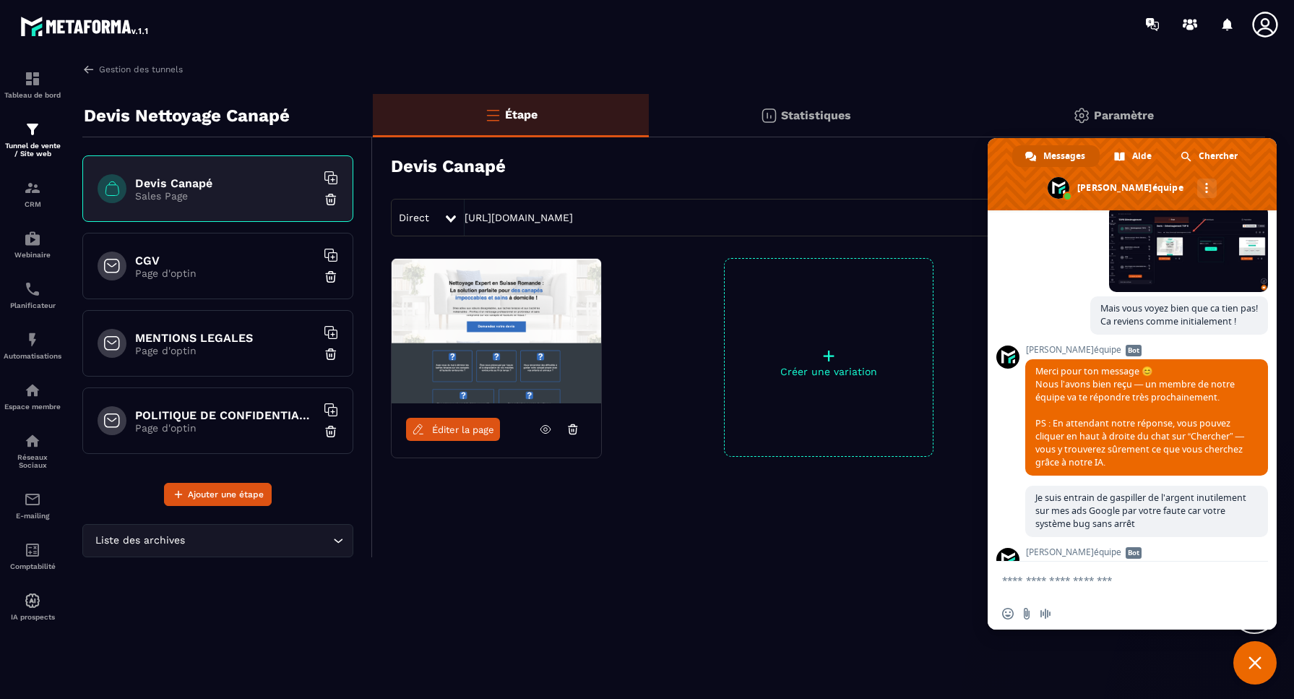
scroll to position [8136, 0]
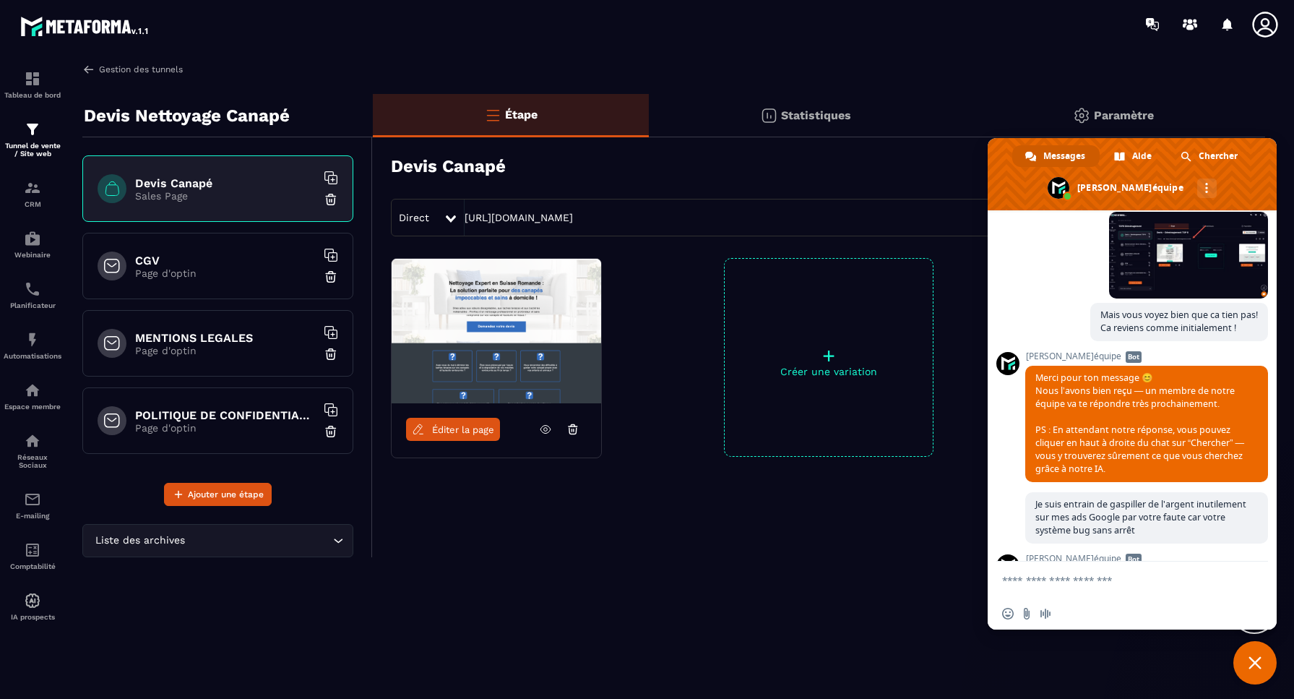
click at [126, 71] on link "Gestion des tunnels" at bounding box center [132, 69] width 100 height 13
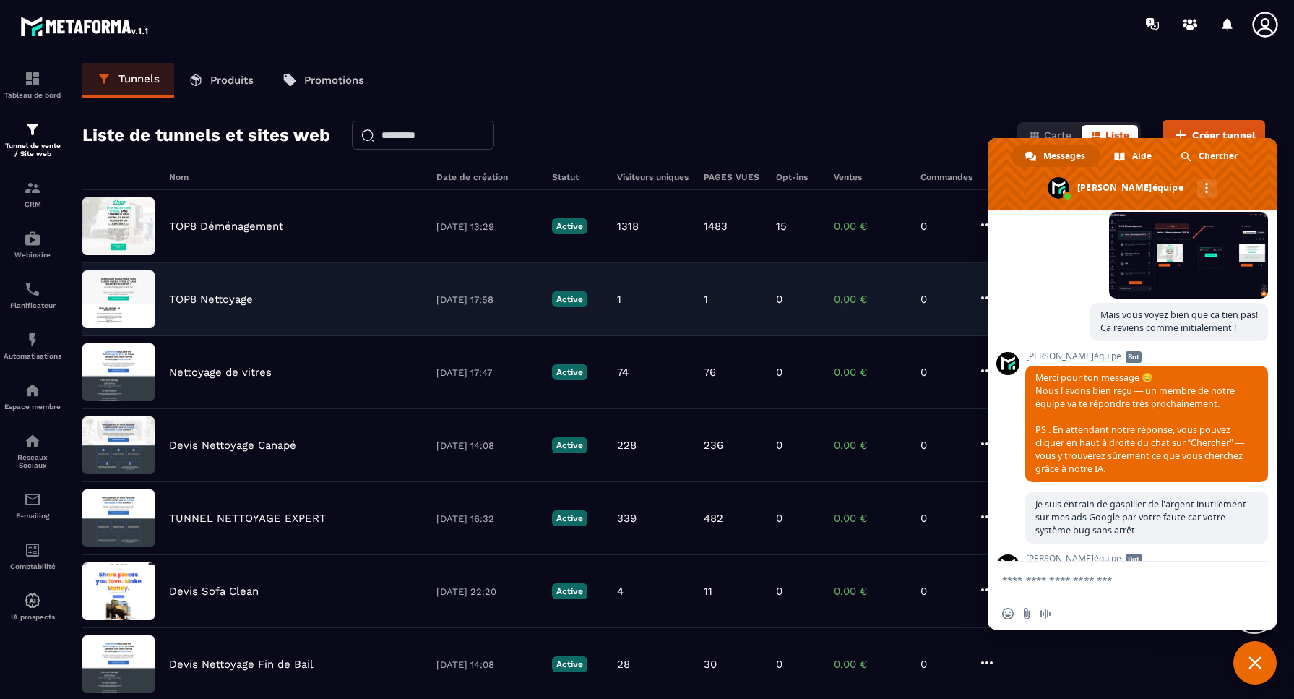
click at [198, 300] on p "TOP8 Nettoyage" at bounding box center [211, 299] width 84 height 13
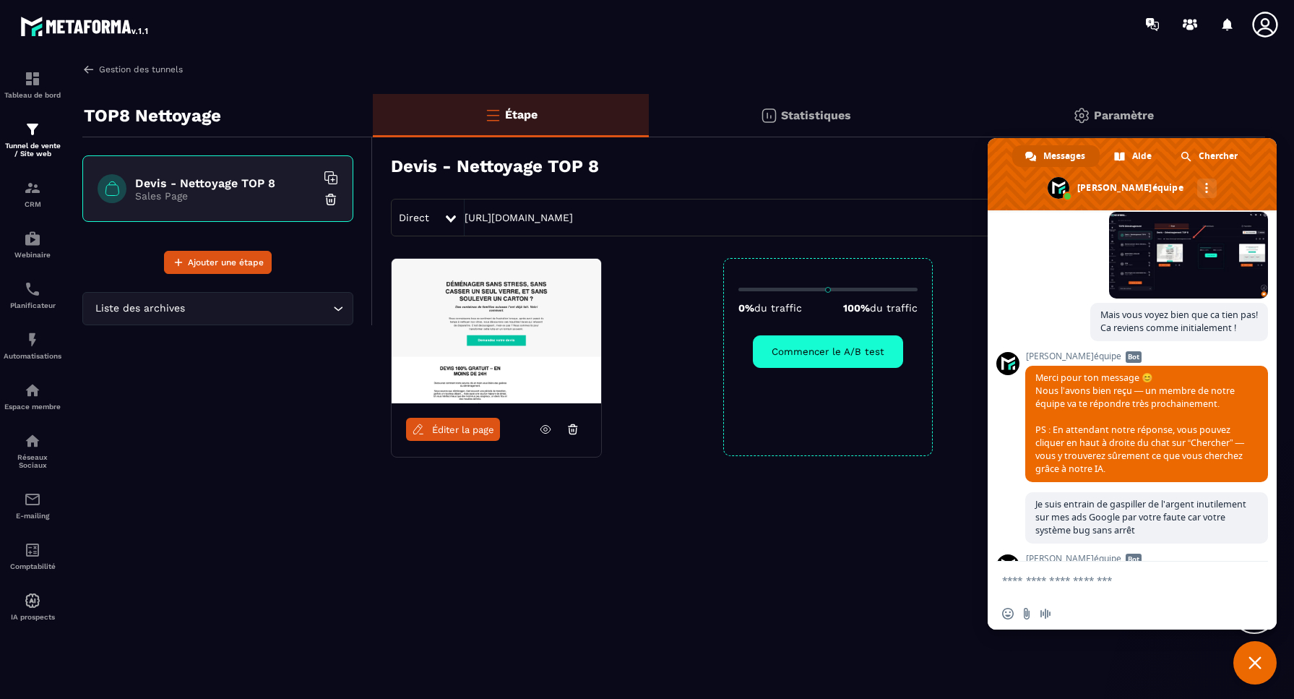
click at [91, 72] on img at bounding box center [88, 69] width 13 height 13
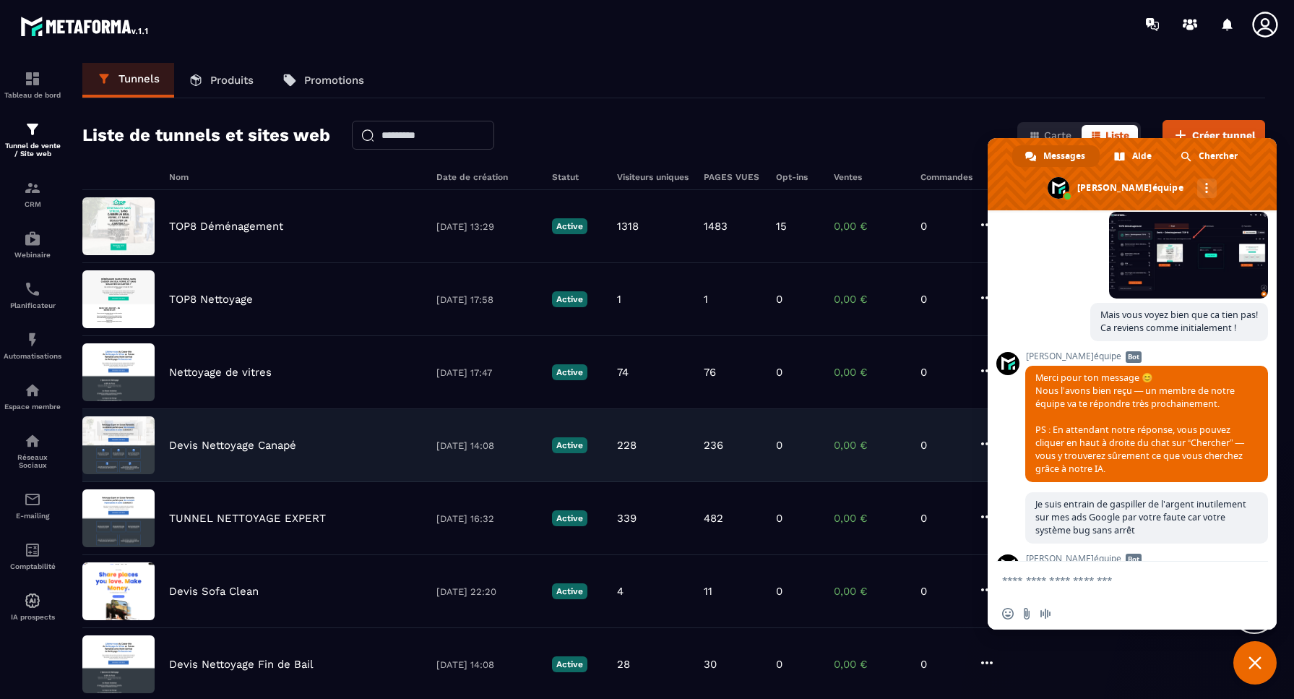
click at [196, 445] on p "Devis Nettoyage Canapé" at bounding box center [232, 444] width 127 height 13
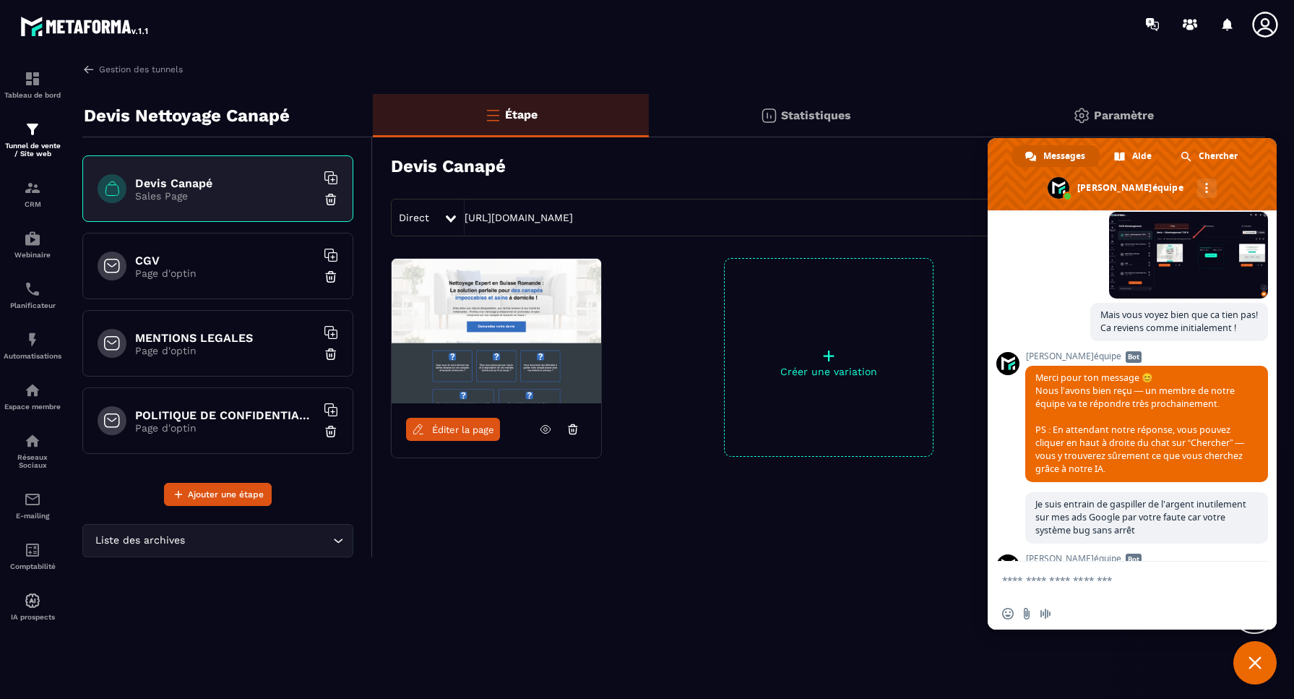
click at [1256, 658] on span "Fermer le chat" at bounding box center [1254, 662] width 13 height 13
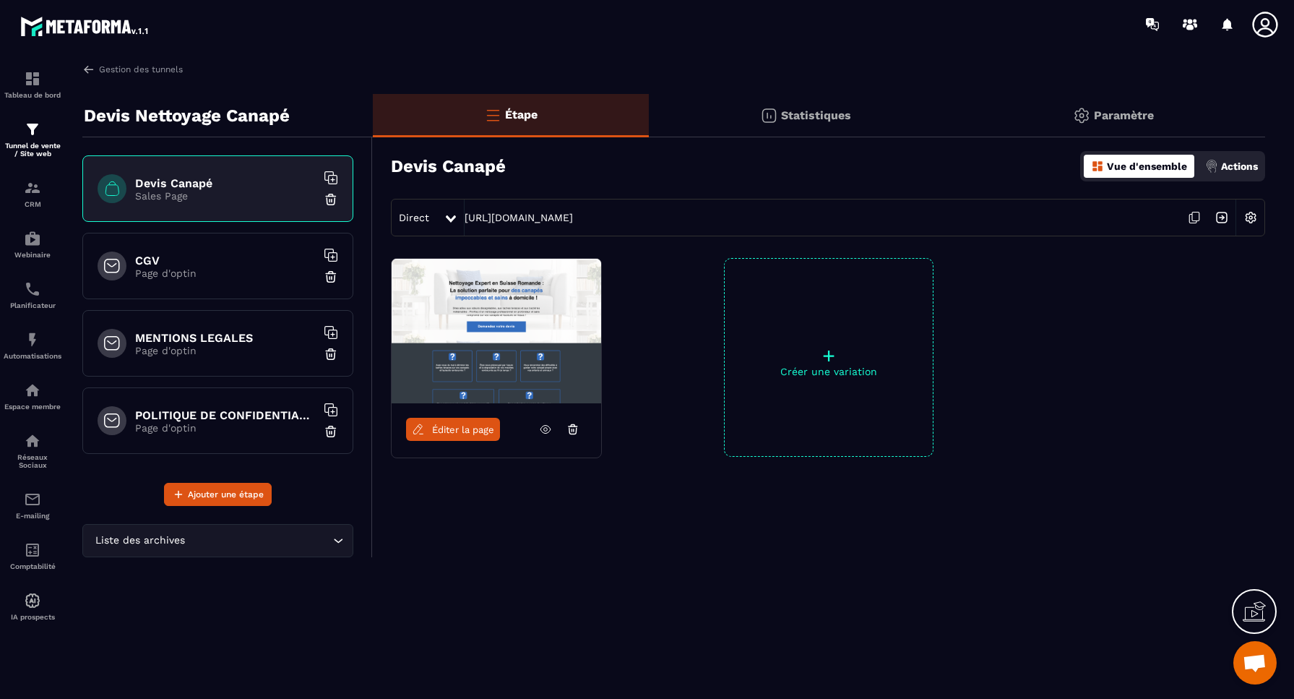
click at [1253, 218] on img at bounding box center [1250, 217] width 27 height 27
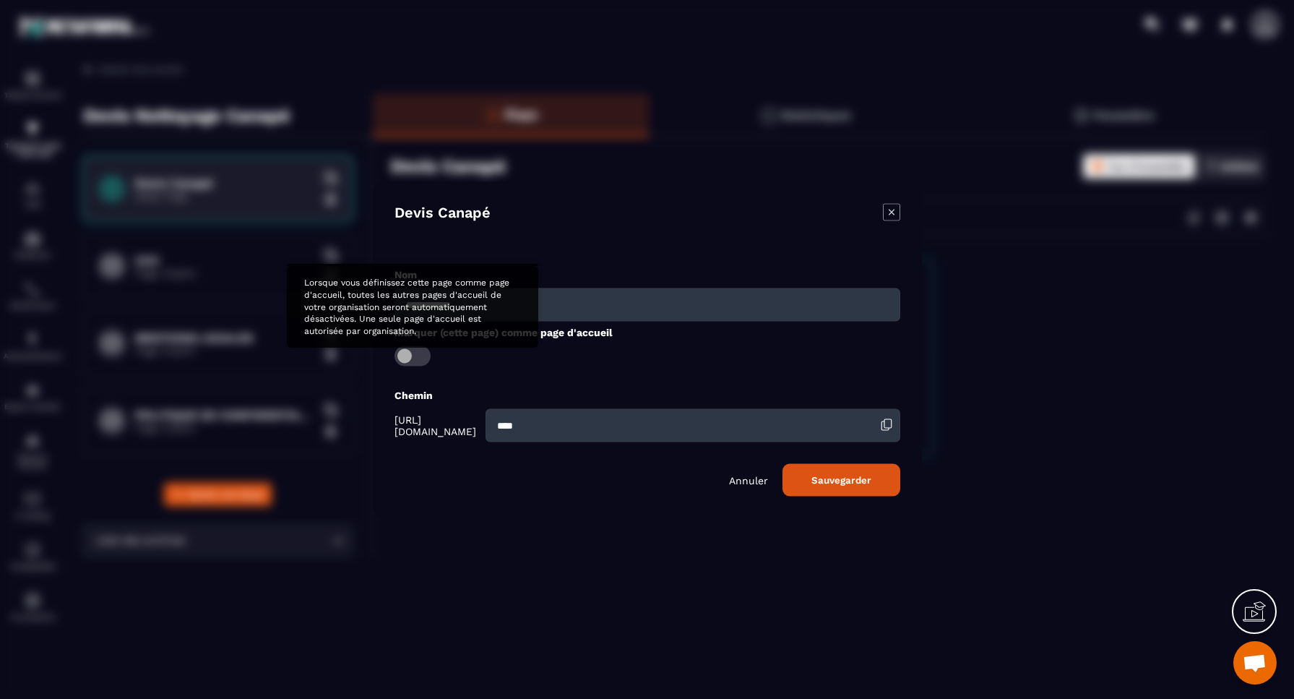
click at [411, 356] on span "Modal window" at bounding box center [412, 355] width 36 height 20
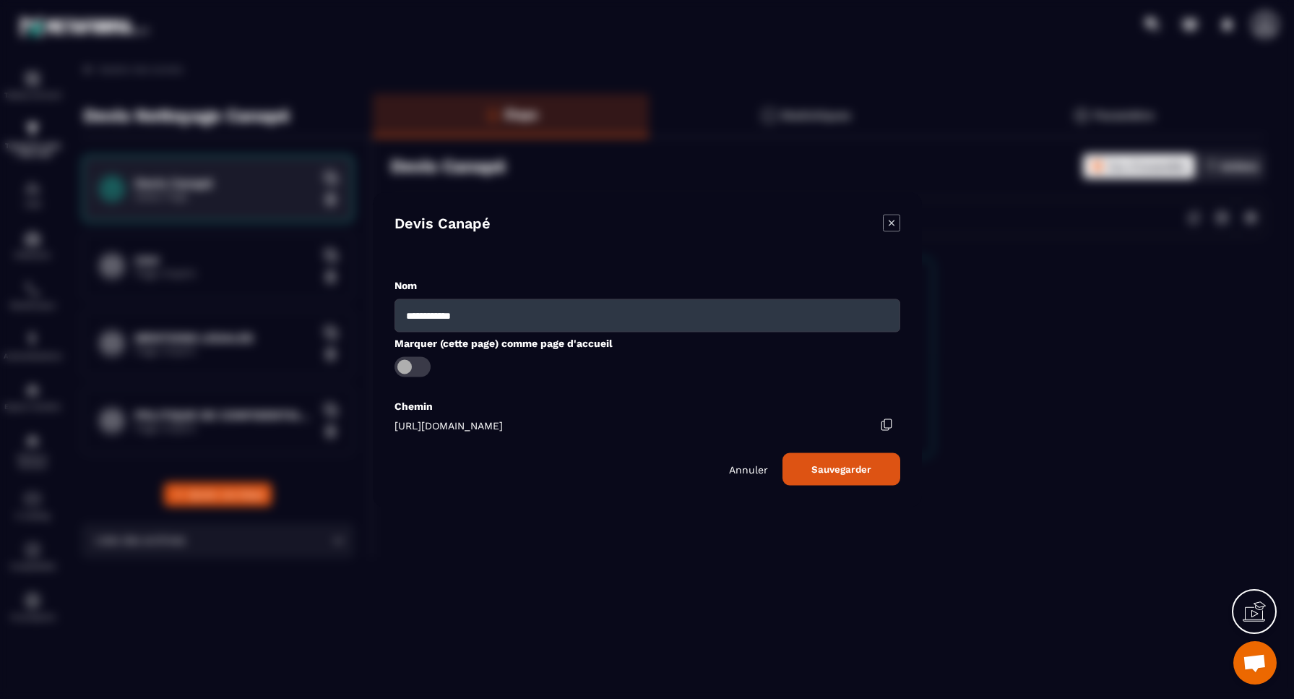
click at [853, 472] on button "Sauvegarder" at bounding box center [841, 468] width 118 height 33
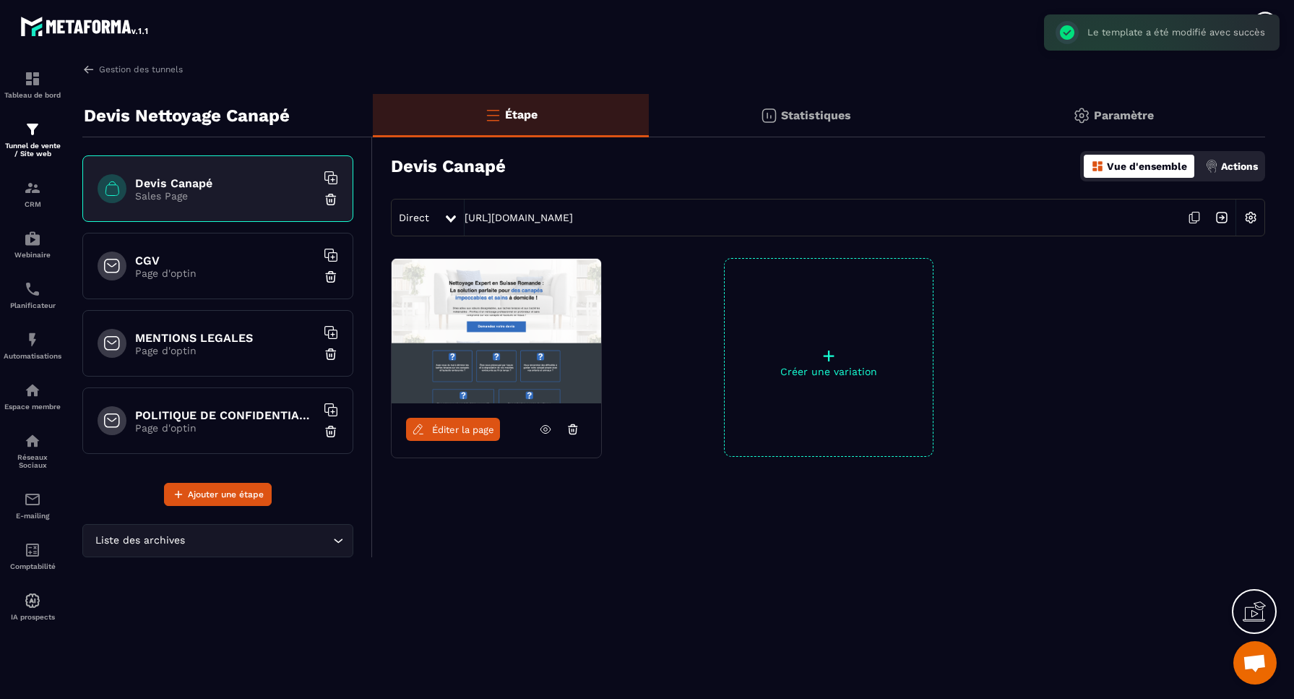
click at [1256, 659] on span "Ouvrir le chat" at bounding box center [1254, 664] width 24 height 20
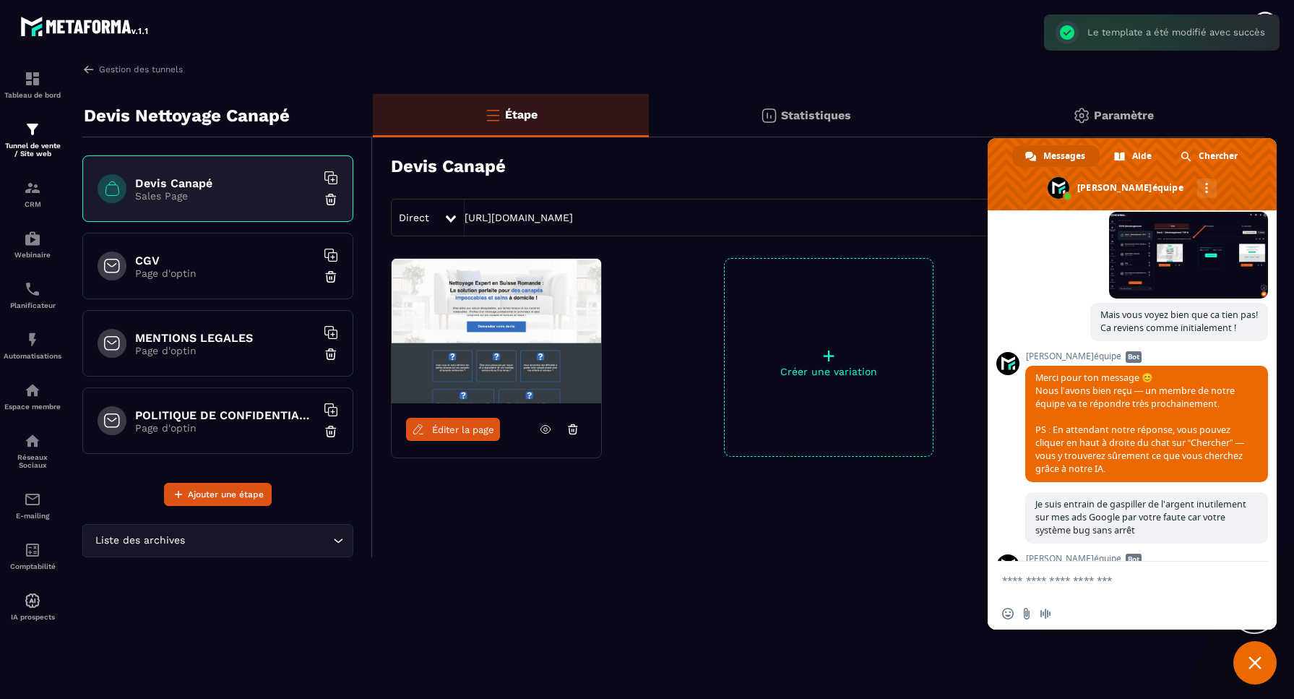
scroll to position [8659, 0]
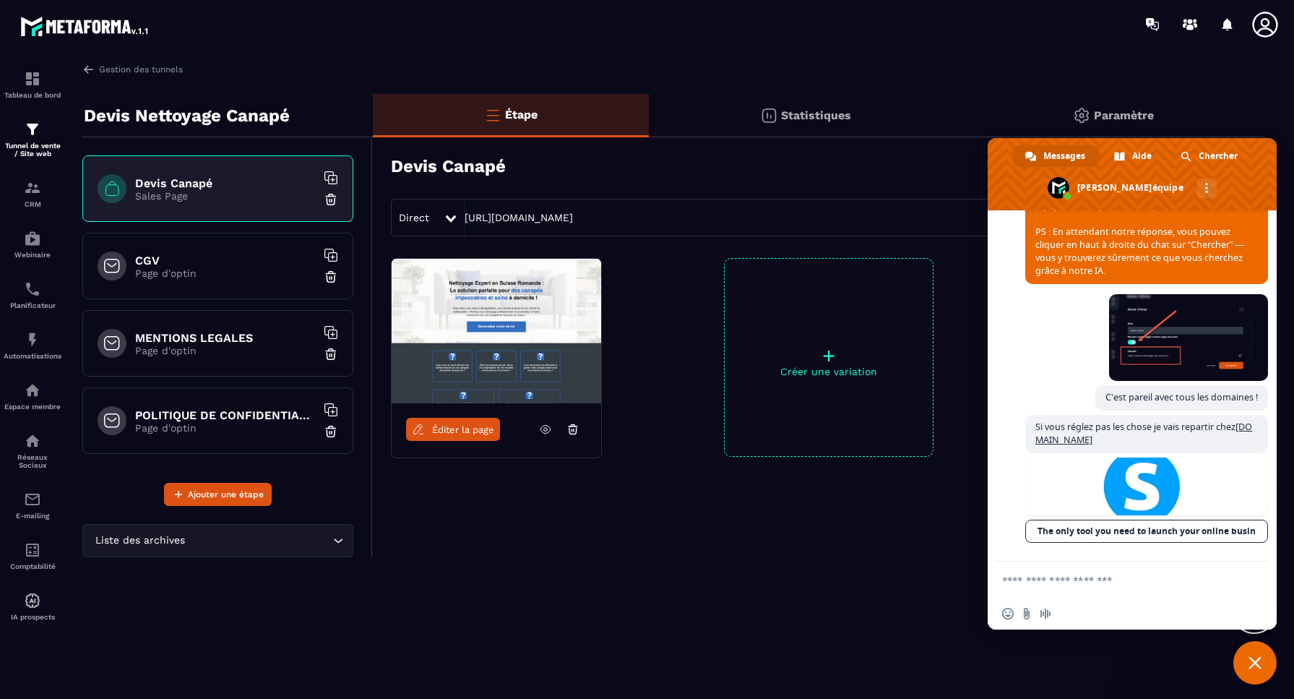
click at [1084, 580] on textarea "Entrez votre message..." at bounding box center [1117, 579] width 231 height 36
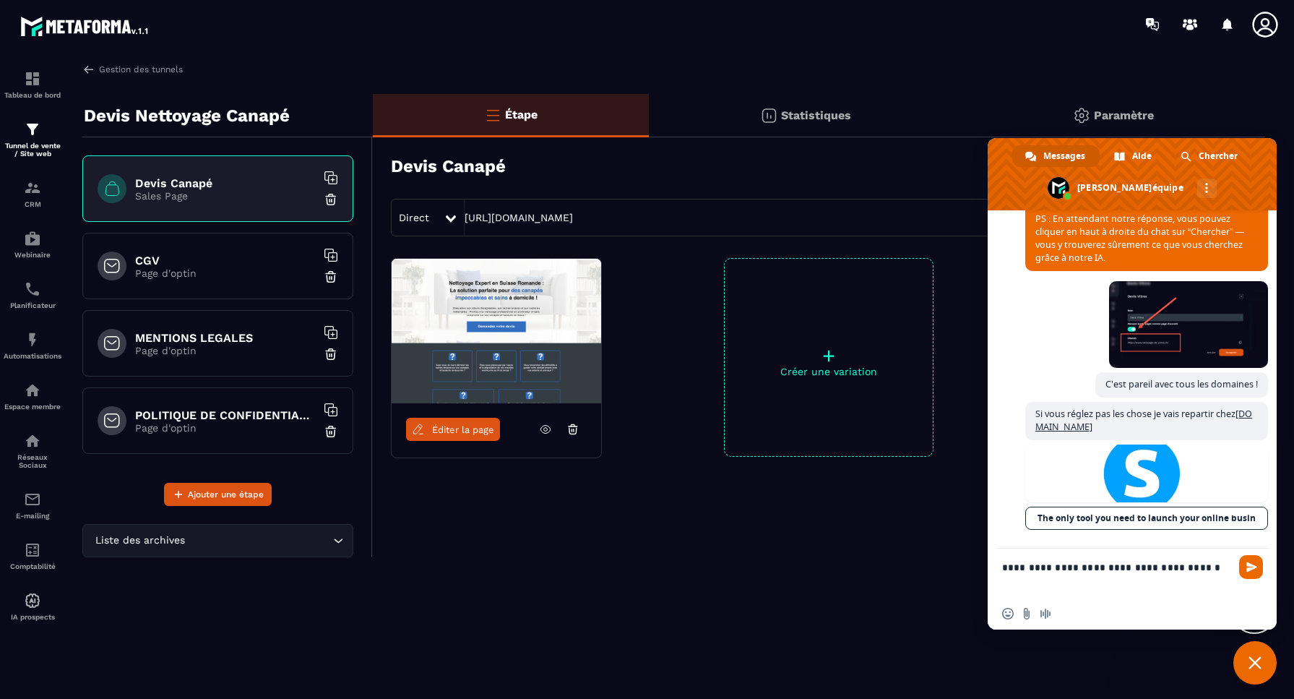
type textarea "**********"
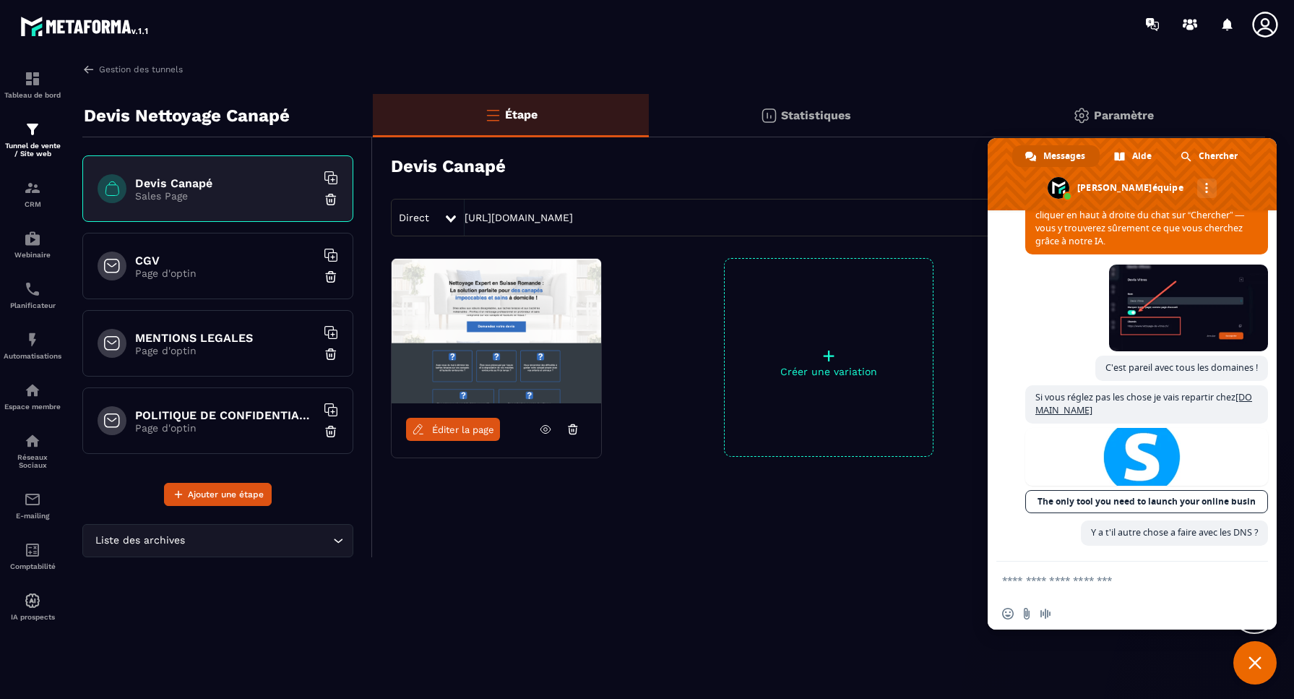
scroll to position [8688, 0]
click at [1024, 95] on div "Paramètre" at bounding box center [1112, 115] width 303 height 43
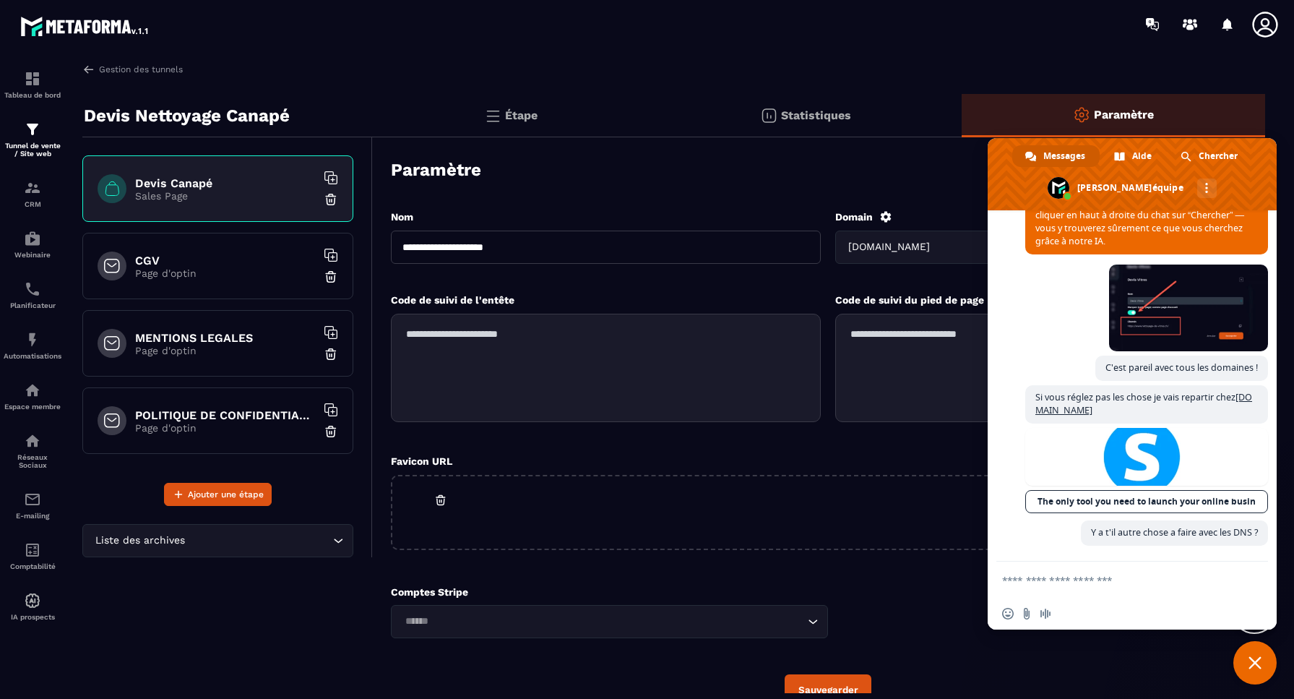
click at [1000, 71] on div "Gestion des tunnels" at bounding box center [673, 69] width 1182 height 13
drag, startPoint x: 819, startPoint y: 116, endPoint x: 745, endPoint y: 118, distance: 74.4
click at [819, 116] on p "Statistiques" at bounding box center [816, 115] width 70 height 14
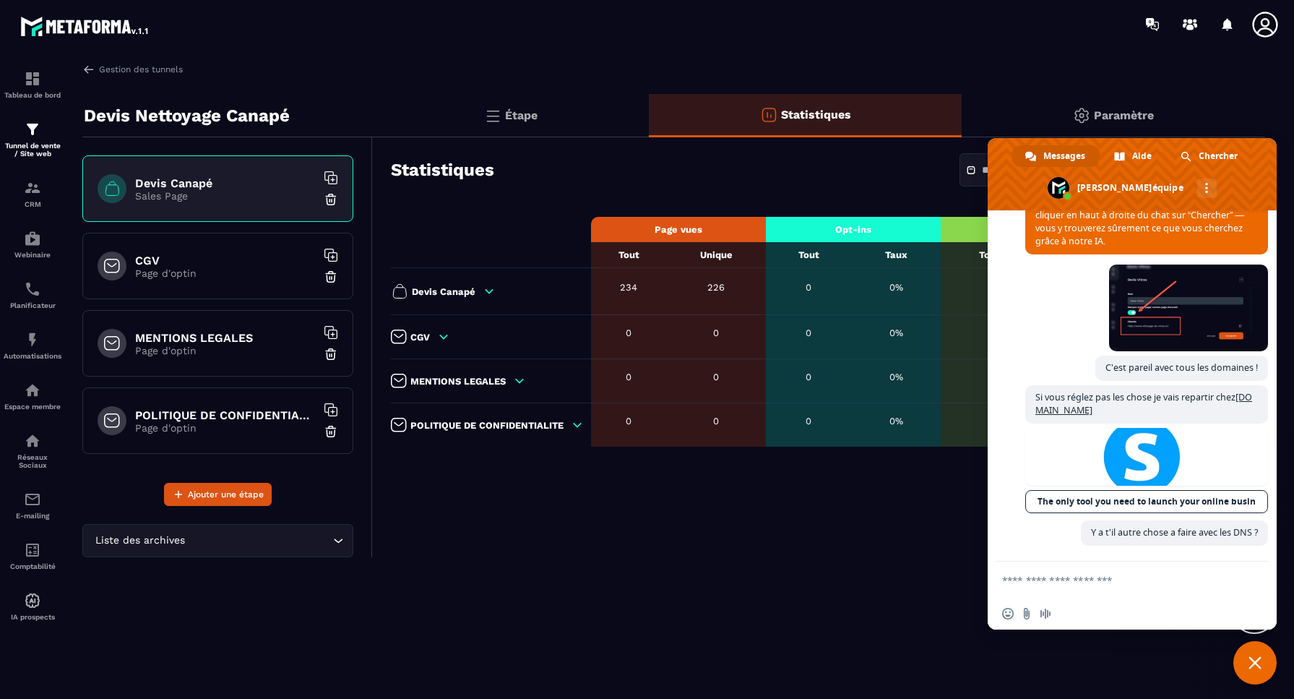
click at [510, 115] on p "Étape" at bounding box center [521, 115] width 33 height 14
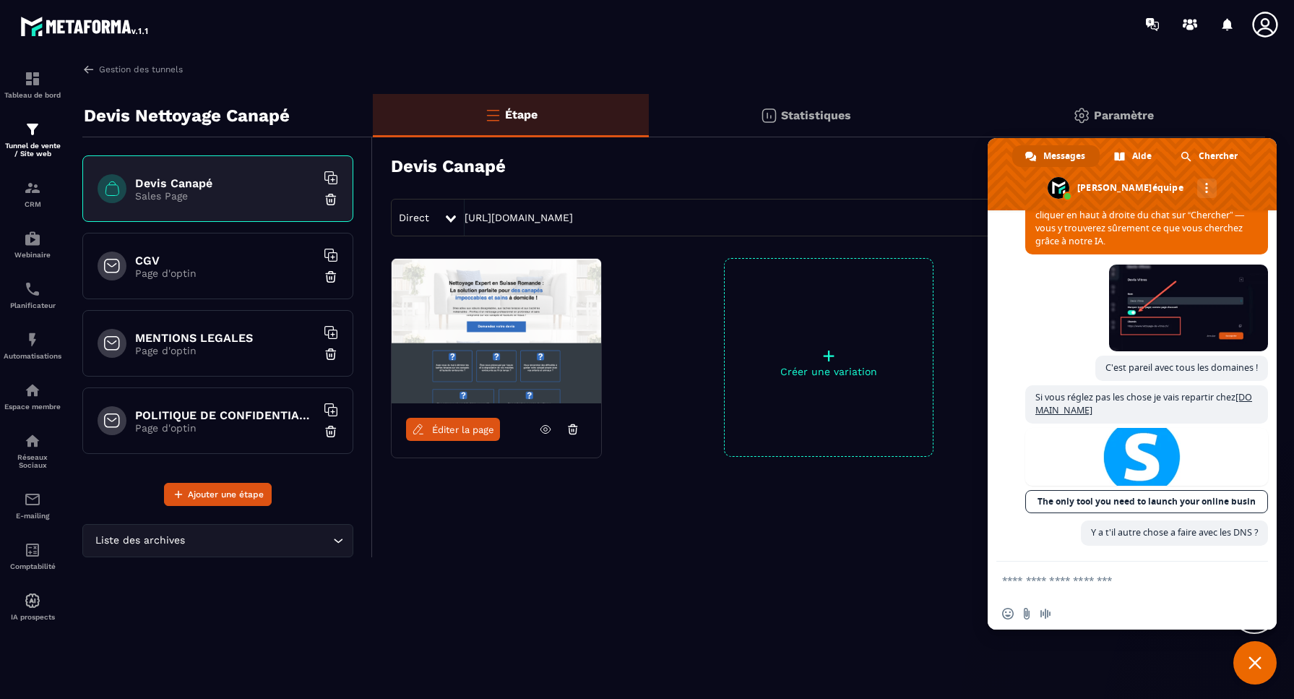
click at [1258, 662] on span "Fermer le chat" at bounding box center [1254, 662] width 13 height 13
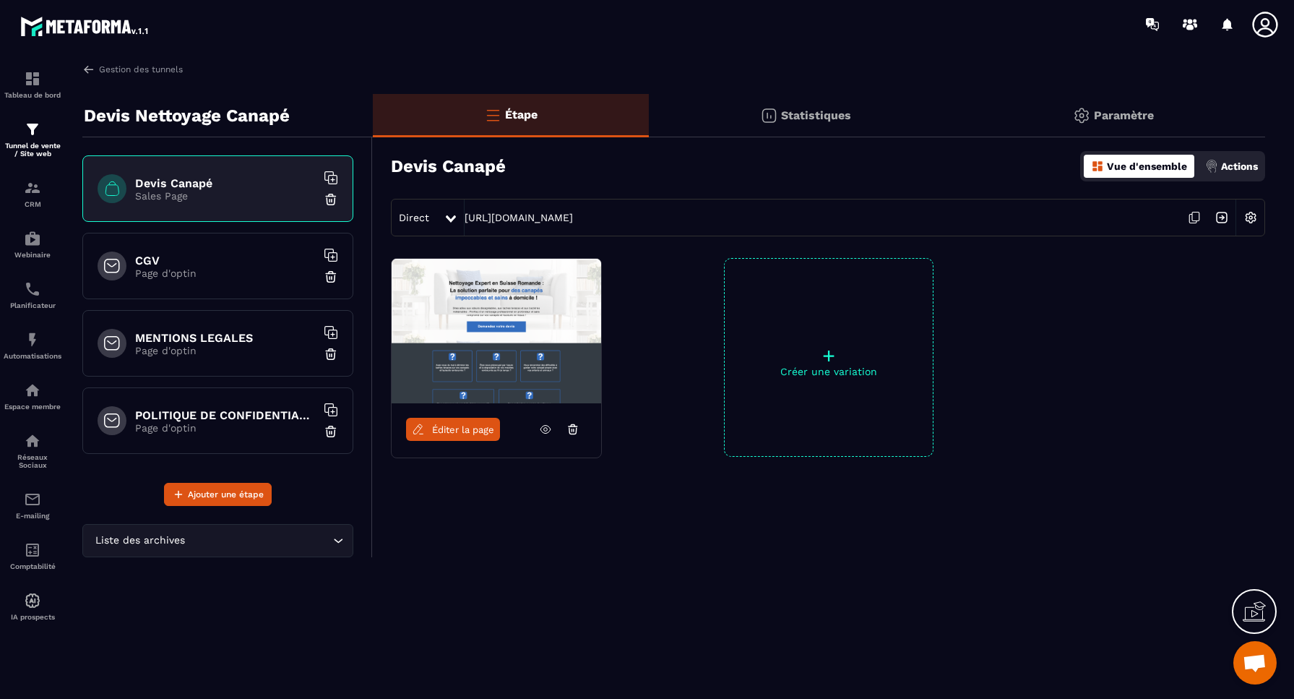
click at [1253, 220] on img at bounding box center [1250, 217] width 27 height 27
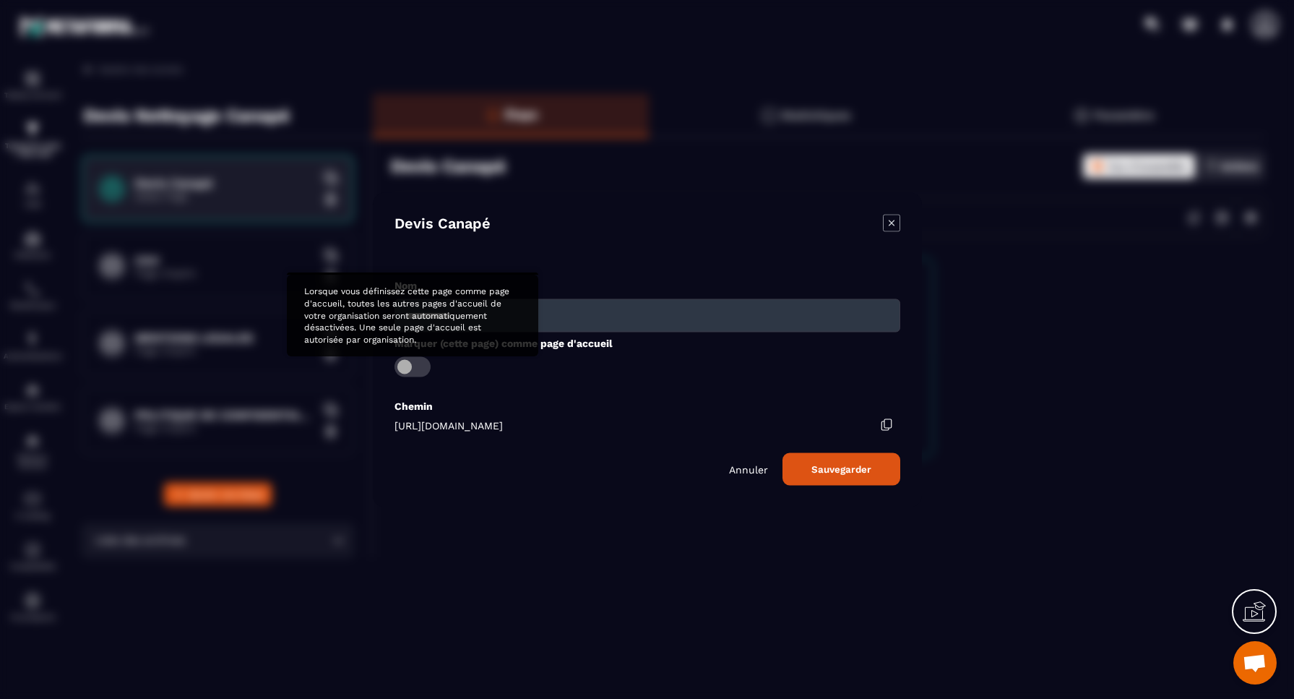
click at [415, 367] on span "Modal window" at bounding box center [412, 366] width 36 height 20
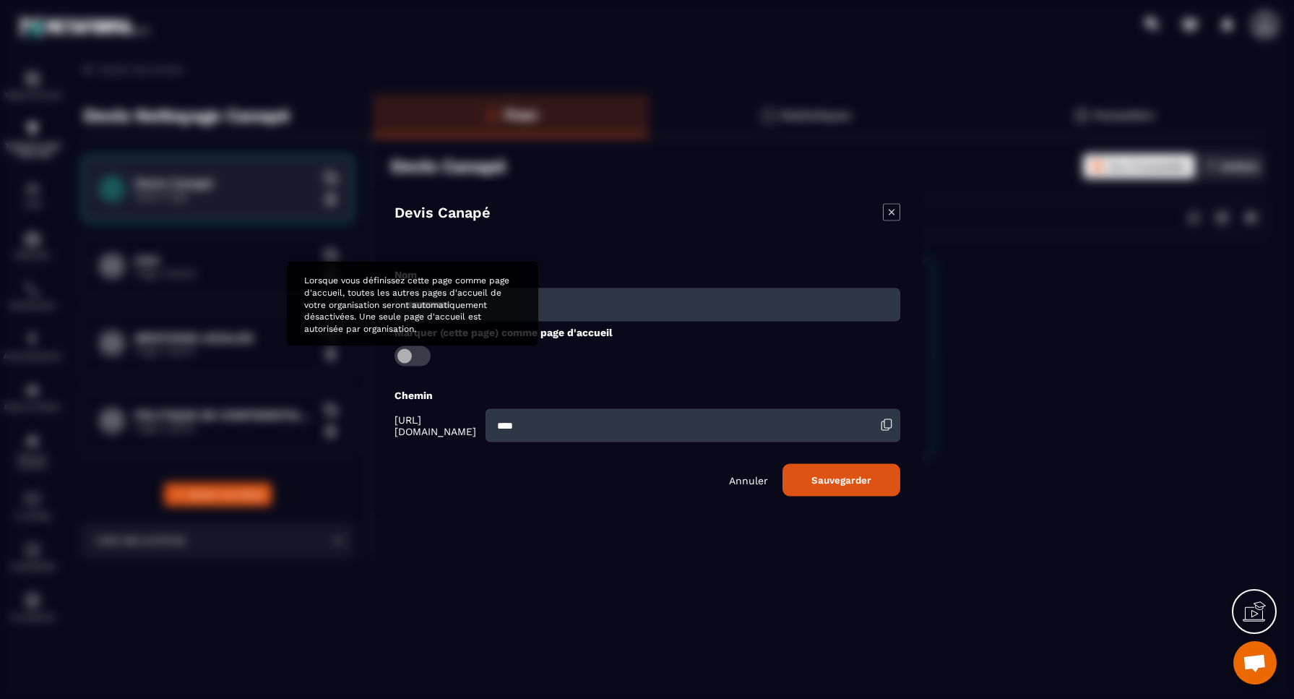
click at [407, 353] on span "Modal window" at bounding box center [412, 355] width 36 height 20
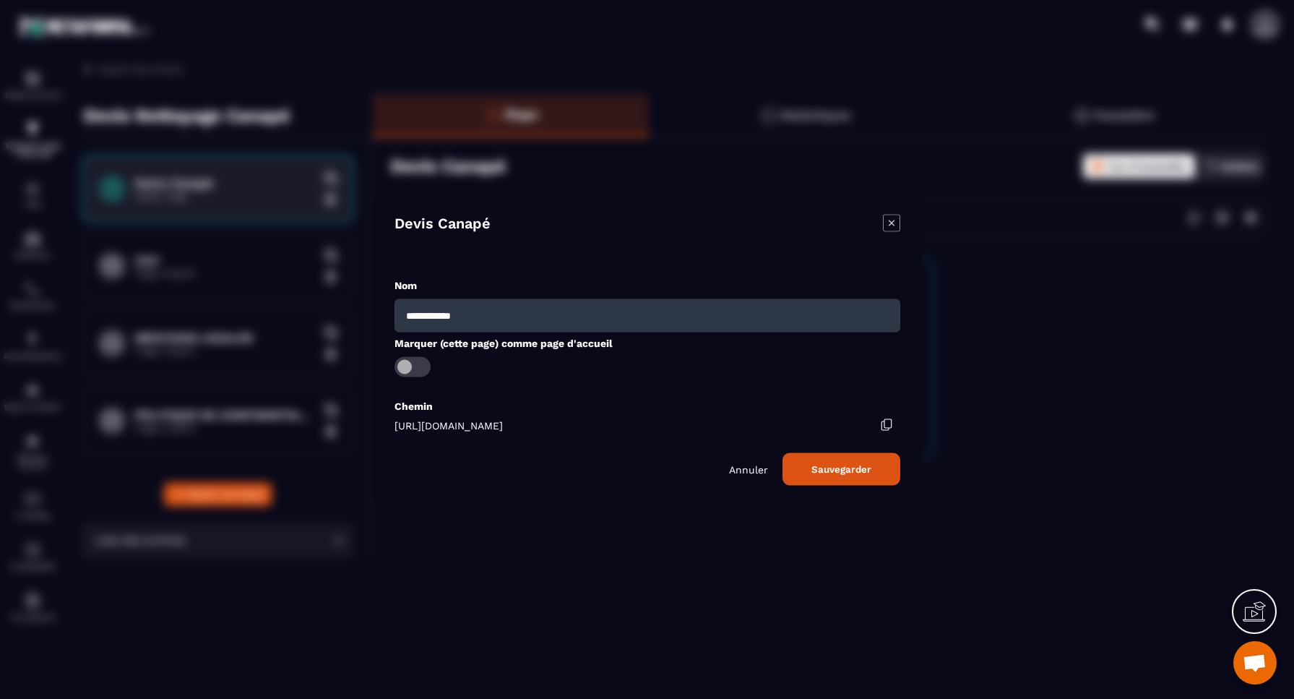
click at [407, 353] on div "Marquer (cette page) comme page d'accueil" at bounding box center [647, 355] width 506 height 41
click at [841, 472] on button "Sauvegarder" at bounding box center [841, 468] width 118 height 33
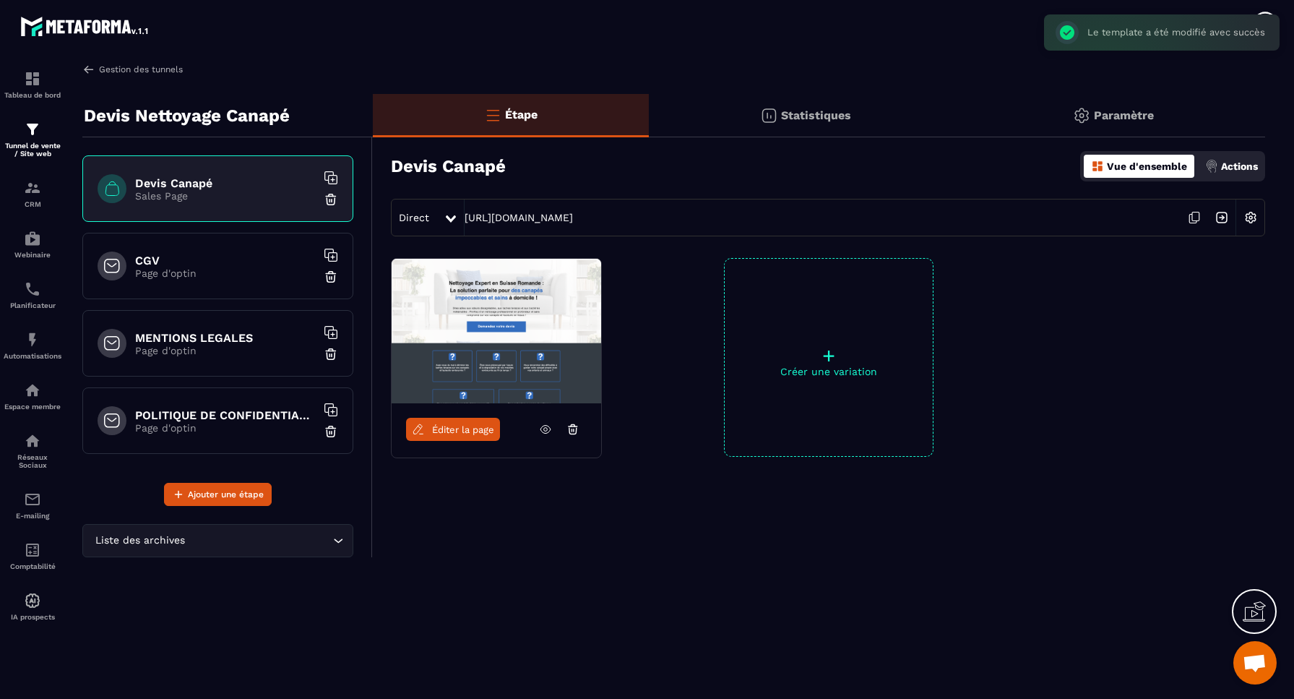
click at [92, 69] on img at bounding box center [88, 69] width 13 height 13
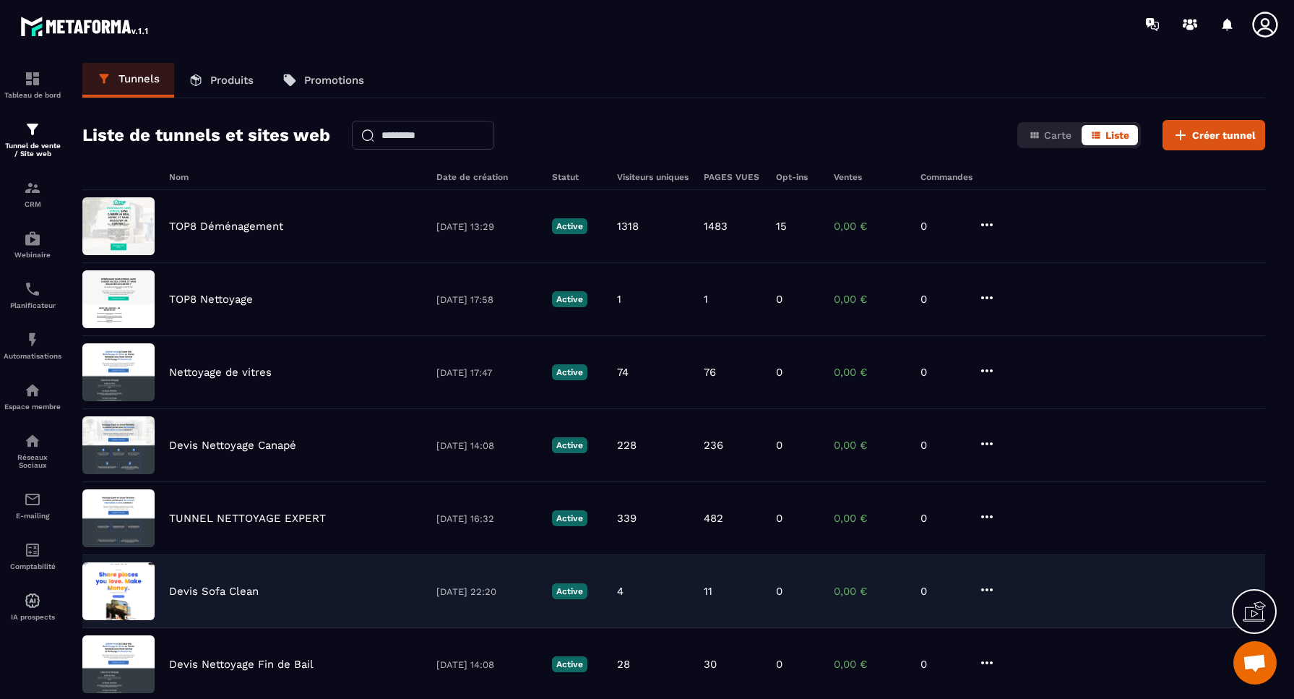
click at [191, 589] on p "Devis Sofa Clean" at bounding box center [214, 590] width 90 height 13
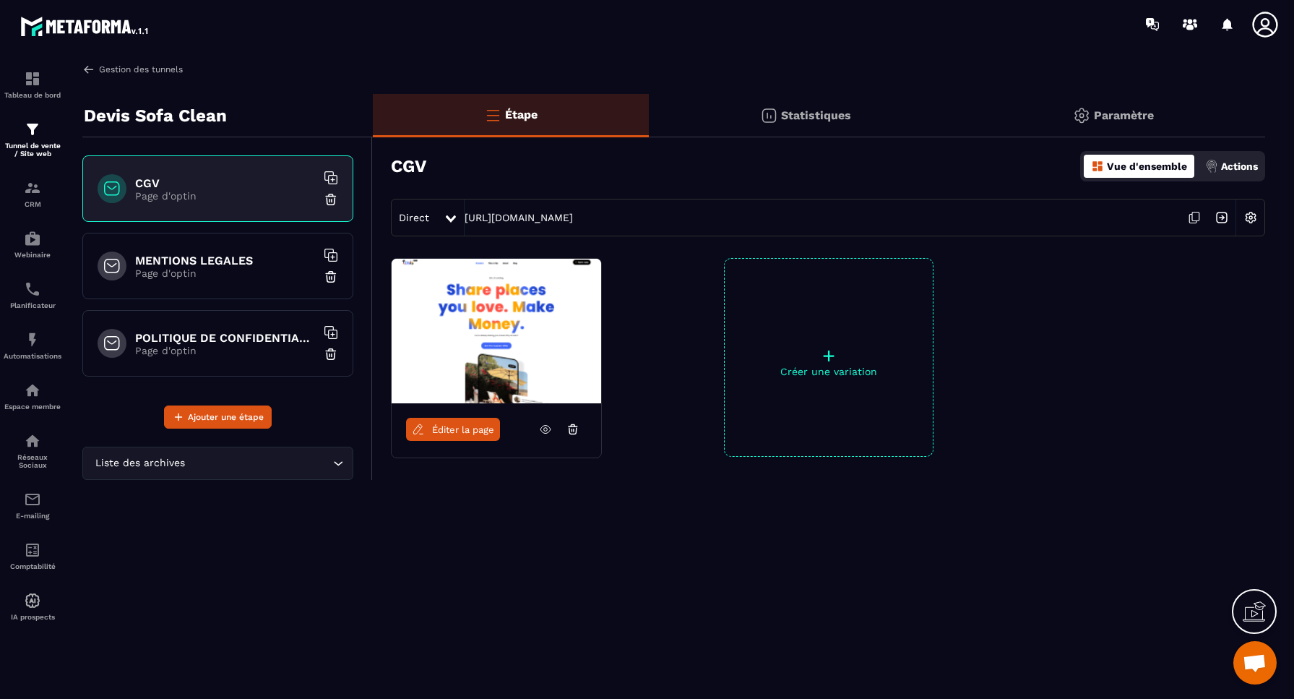
click at [129, 70] on link "Gestion des tunnels" at bounding box center [132, 69] width 100 height 13
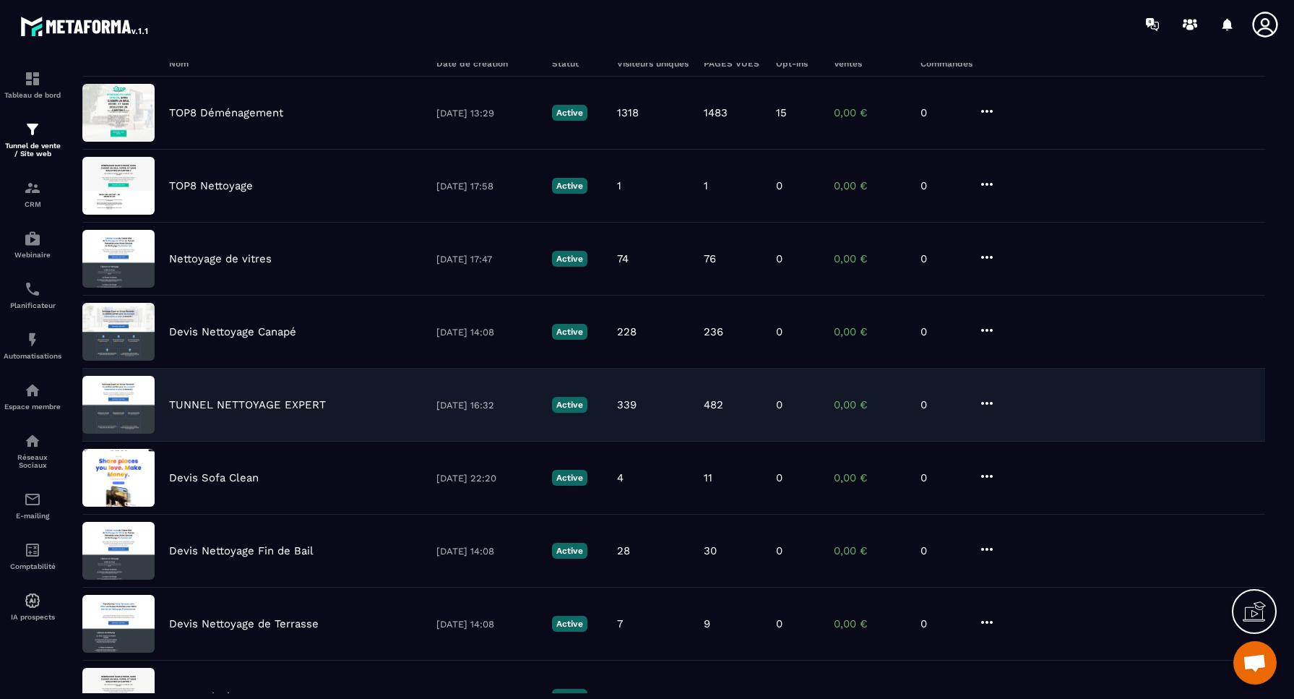
scroll to position [118, 0]
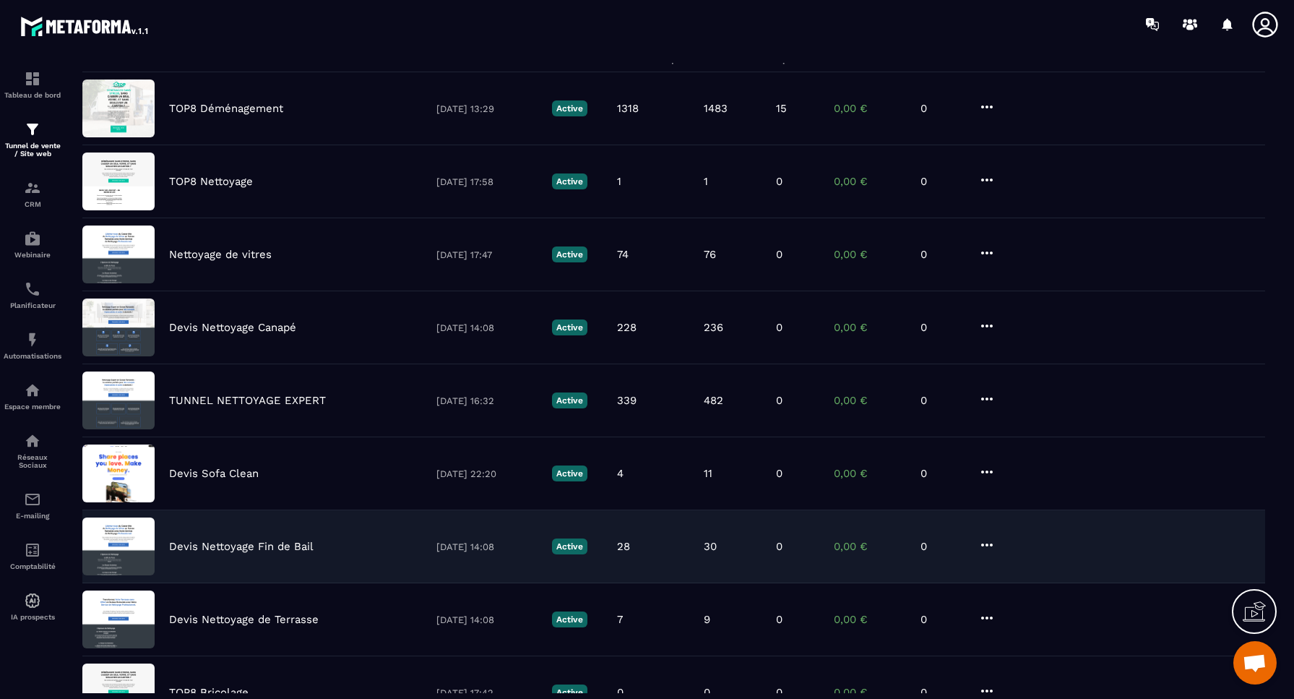
click at [220, 545] on p "Devis Nettoyage Fin de Bail" at bounding box center [241, 546] width 144 height 13
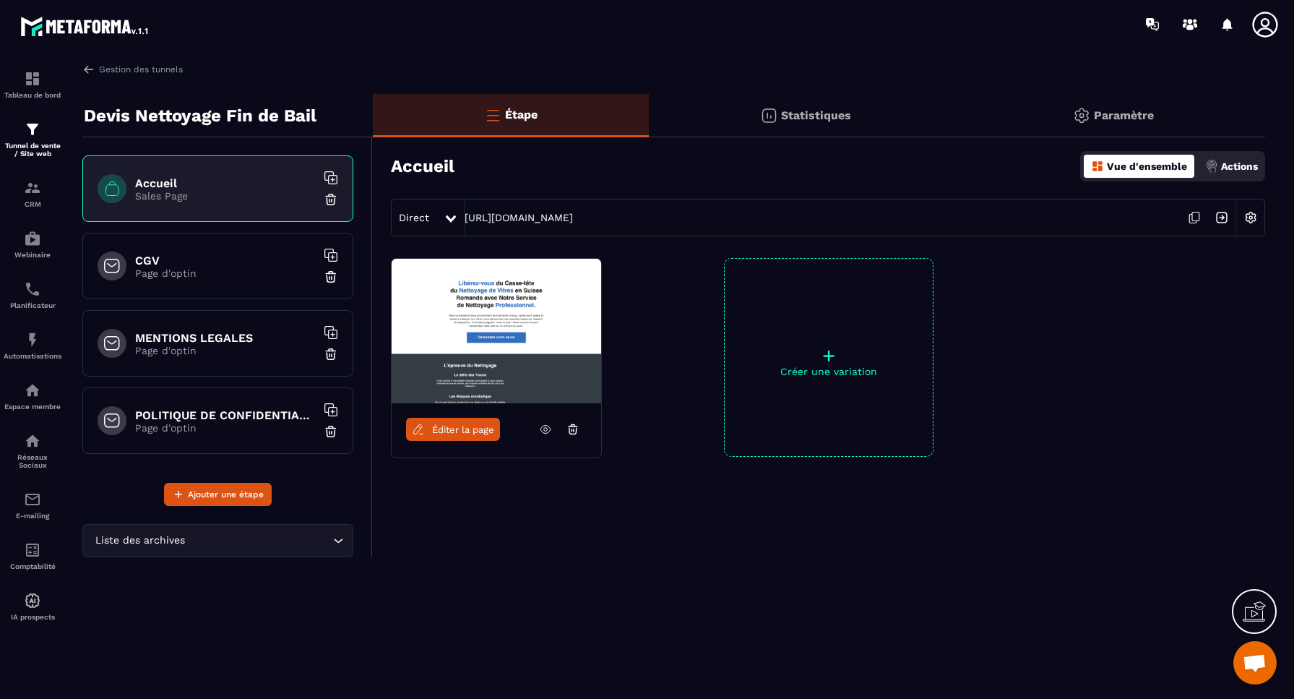
click at [1253, 218] on img at bounding box center [1250, 217] width 27 height 27
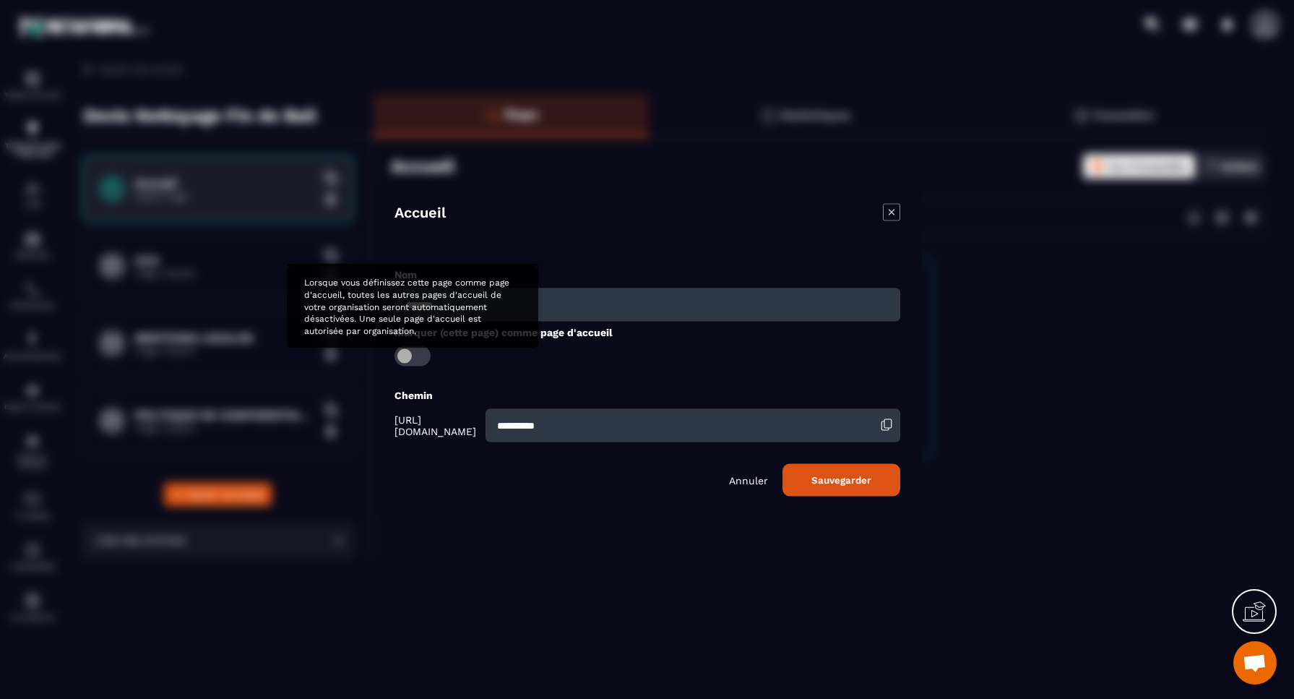
click at [413, 354] on span "Modal window" at bounding box center [412, 355] width 36 height 20
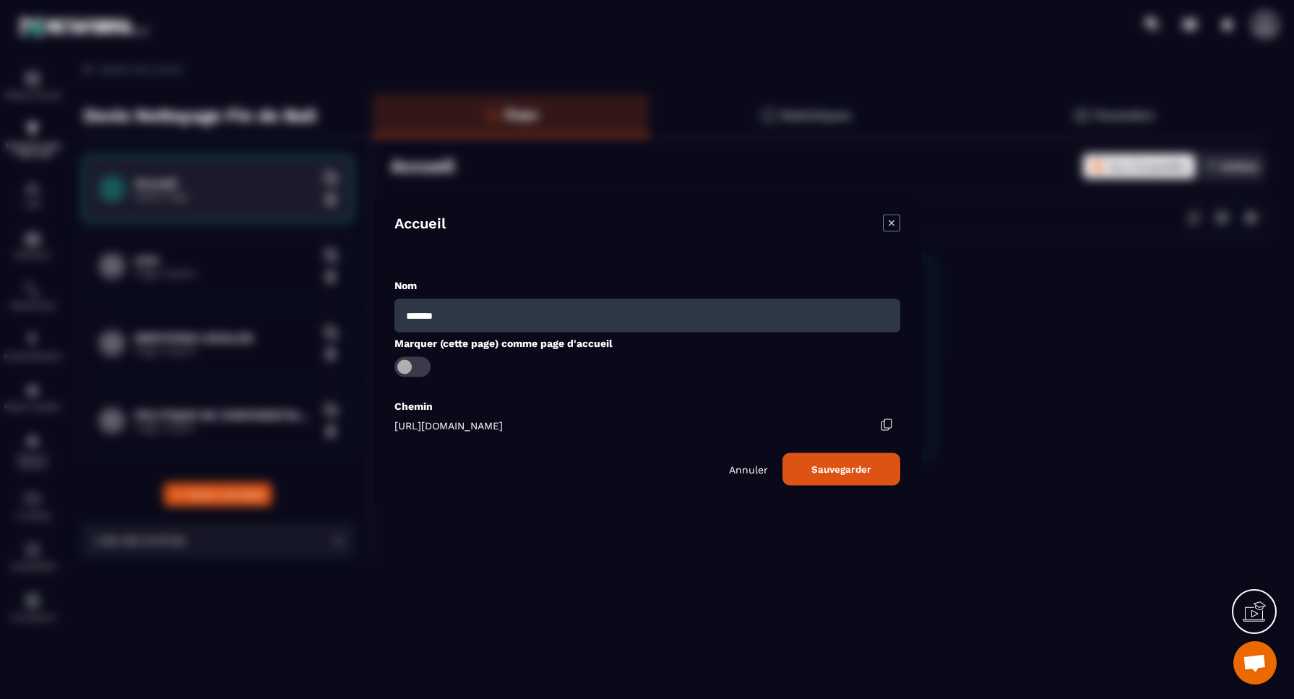
click at [845, 468] on button "Sauvegarder" at bounding box center [841, 468] width 118 height 33
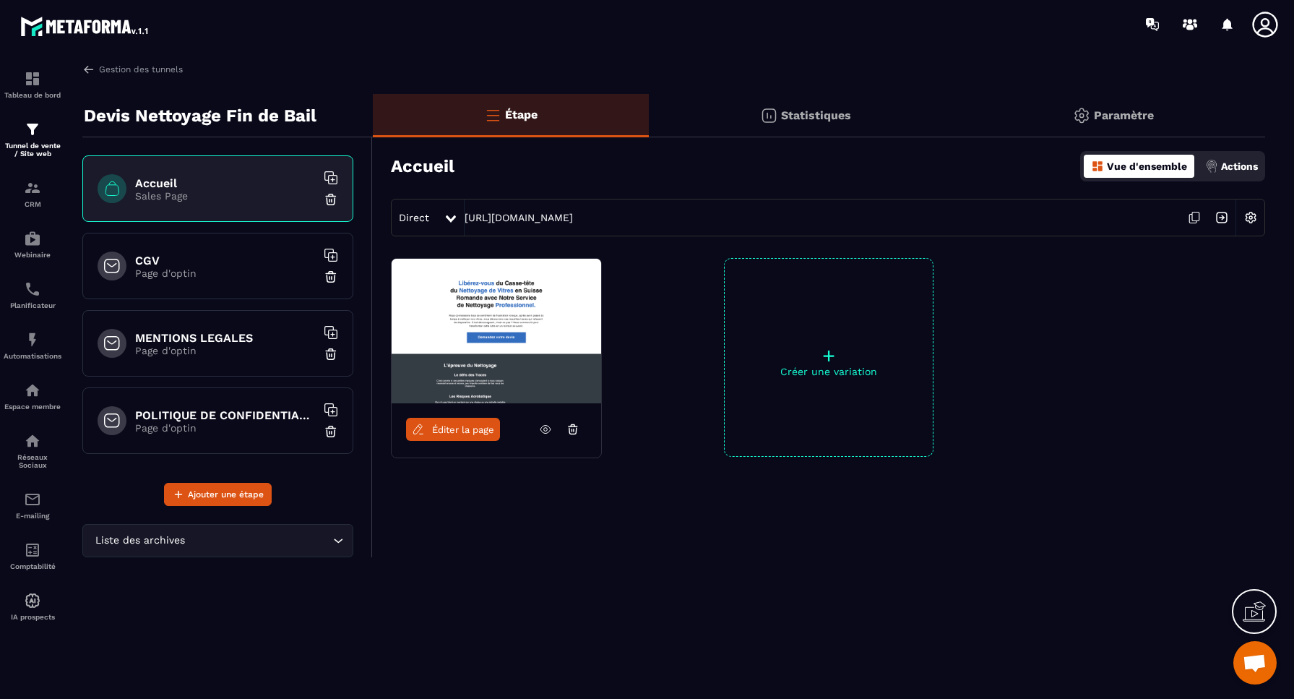
click at [1262, 665] on span "Ouvrir le chat" at bounding box center [1254, 664] width 24 height 20
